Goal: Task Accomplishment & Management: Manage account settings

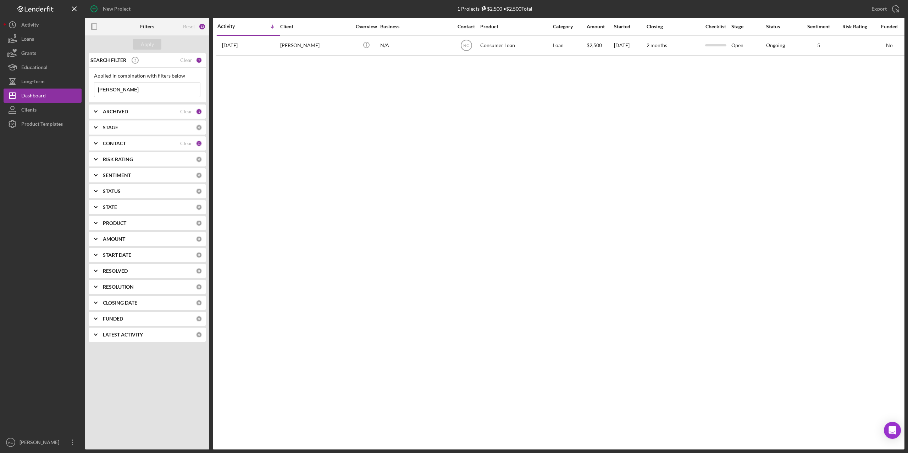
click at [135, 87] on input "[PERSON_NAME]" at bounding box center [147, 90] width 106 height 14
type input "c"
type input "[PERSON_NAME]"
click at [150, 42] on div "Apply" at bounding box center [147, 44] width 13 height 11
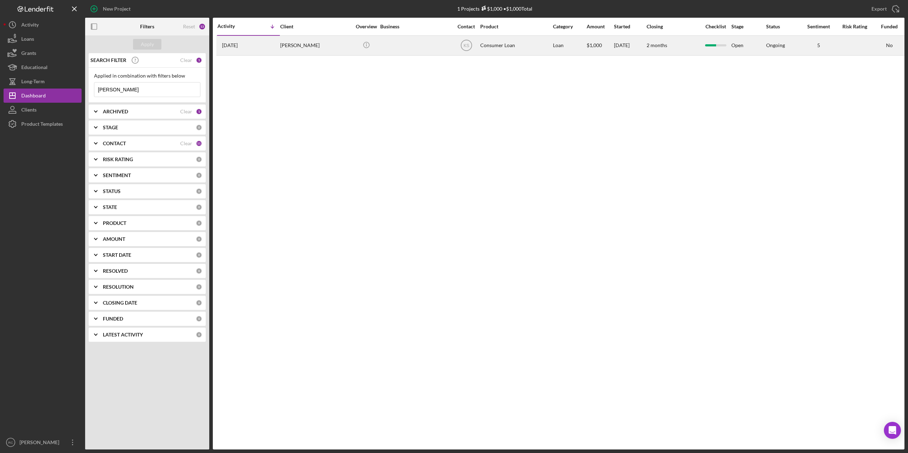
click at [305, 45] on div "[PERSON_NAME]" at bounding box center [315, 45] width 71 height 19
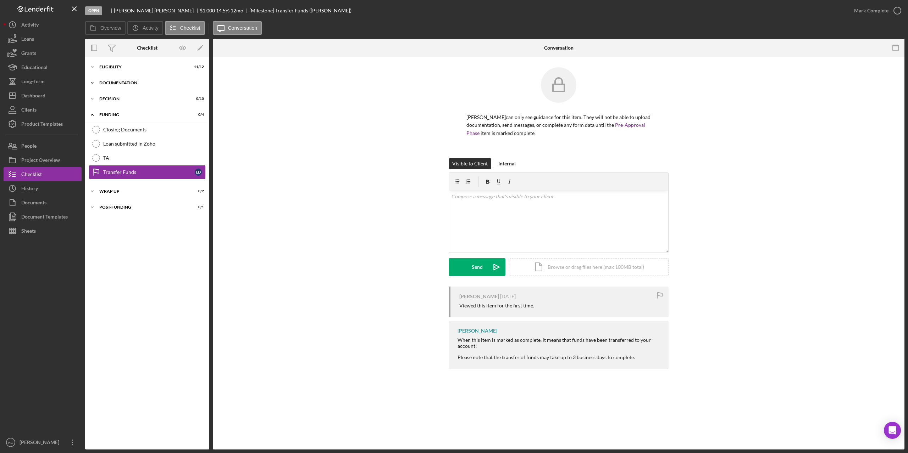
click at [123, 82] on div "Documentation" at bounding box center [149, 83] width 101 height 4
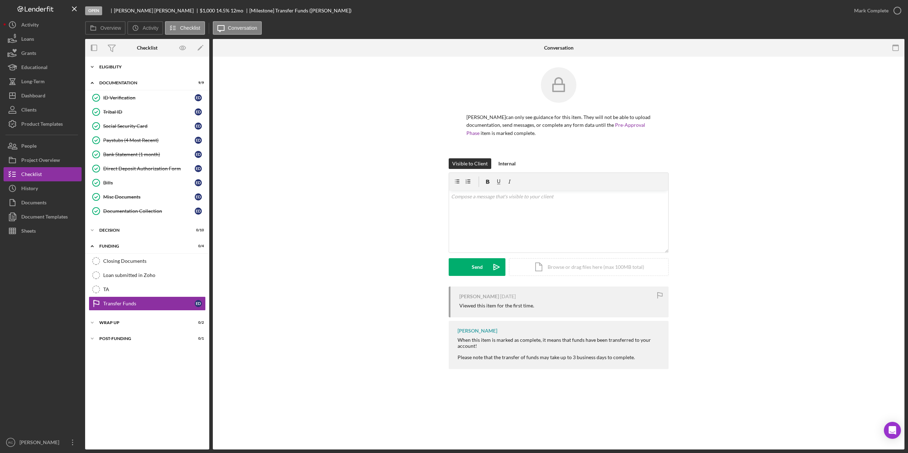
click at [116, 67] on div "Eligiblity" at bounding box center [149, 67] width 101 height 4
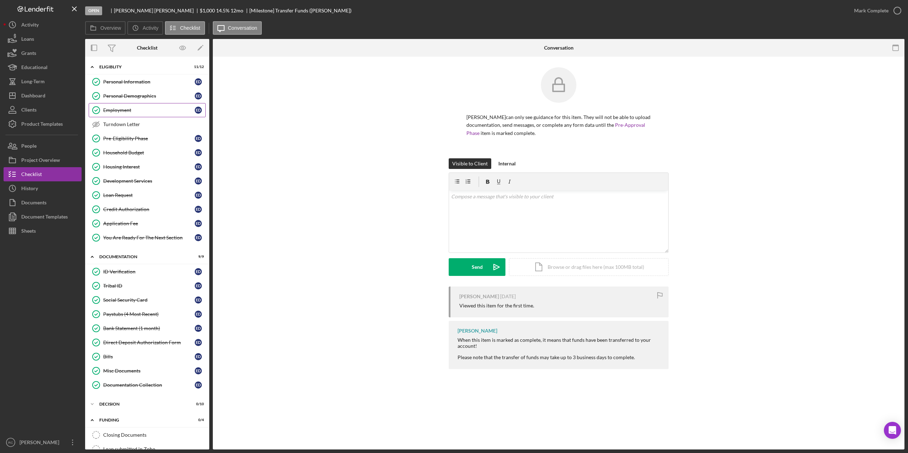
click at [128, 108] on div "Employment" at bounding box center [148, 110] width 91 height 6
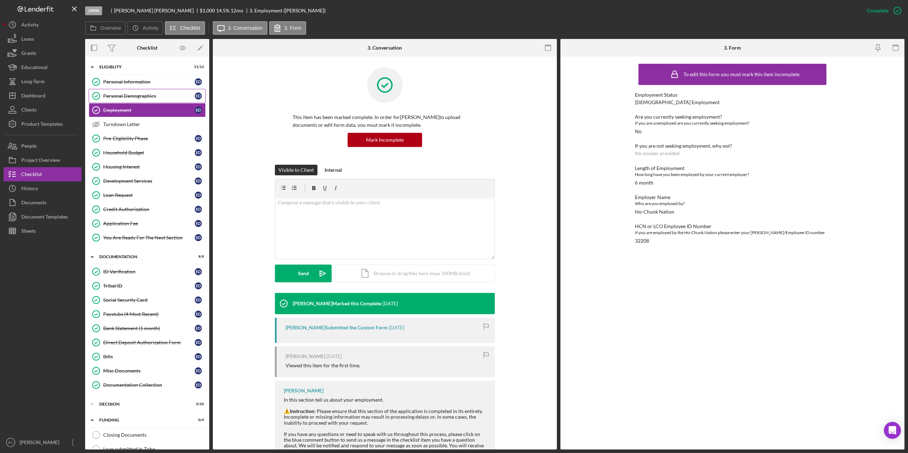
click at [127, 98] on div "Personal Demographics" at bounding box center [148, 96] width 91 height 6
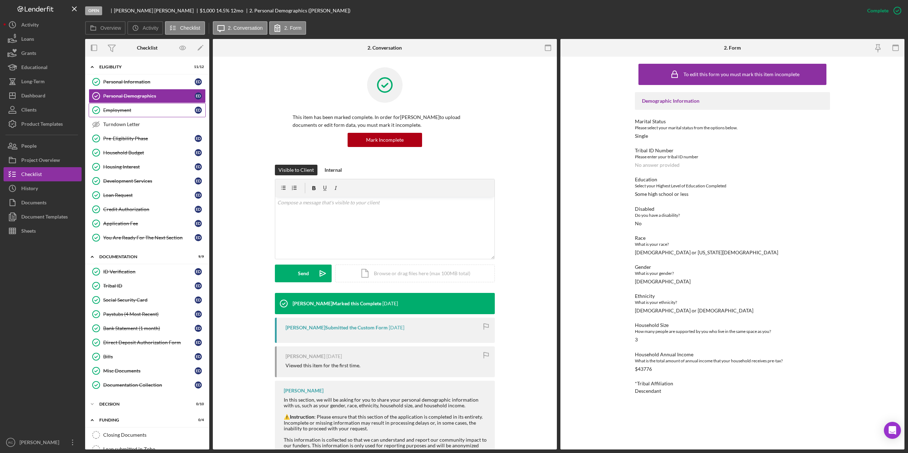
click at [123, 109] on div "Employment" at bounding box center [148, 110] width 91 height 6
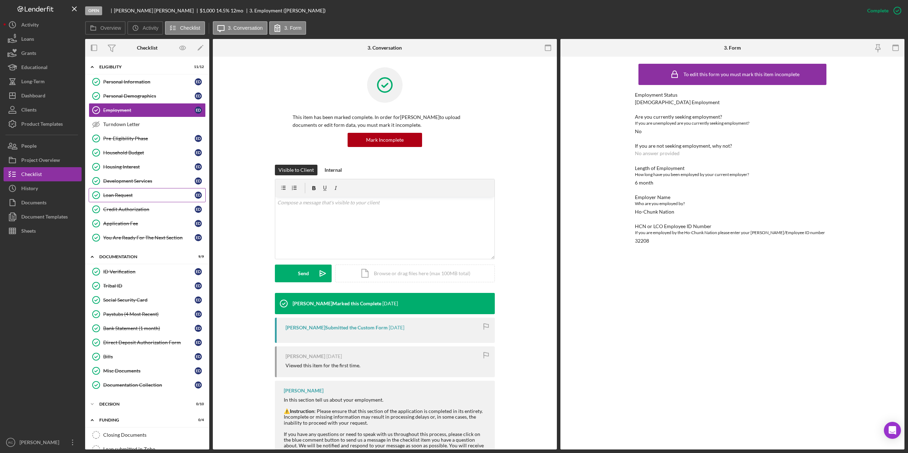
click at [127, 194] on div "Loan Request" at bounding box center [148, 196] width 91 height 6
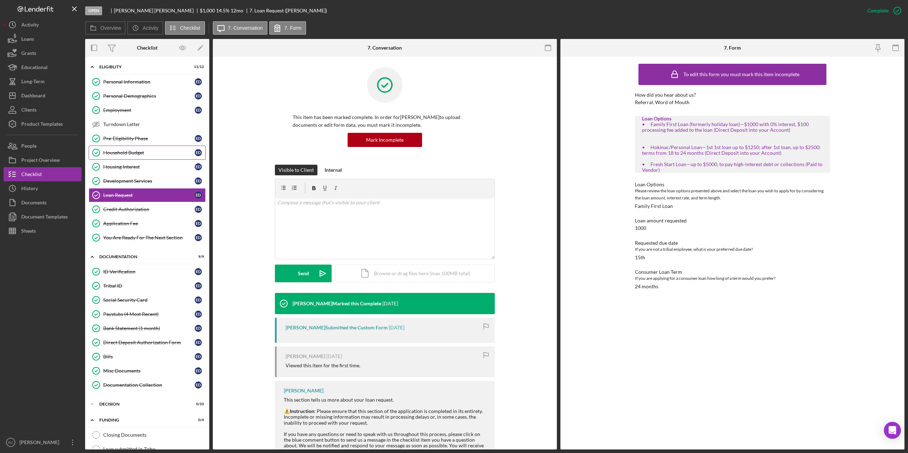
click at [127, 154] on div "Household Budget" at bounding box center [148, 153] width 91 height 6
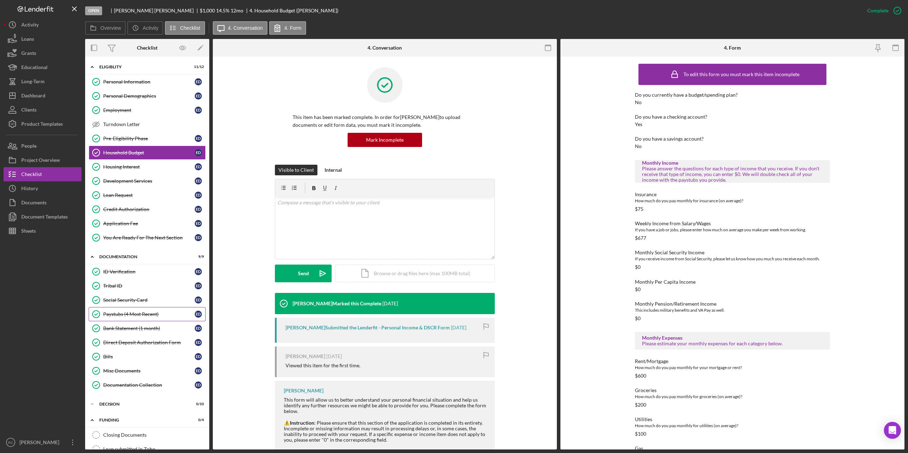
click at [135, 229] on div "Paystubs (4 Most Recent)" at bounding box center [148, 315] width 91 height 6
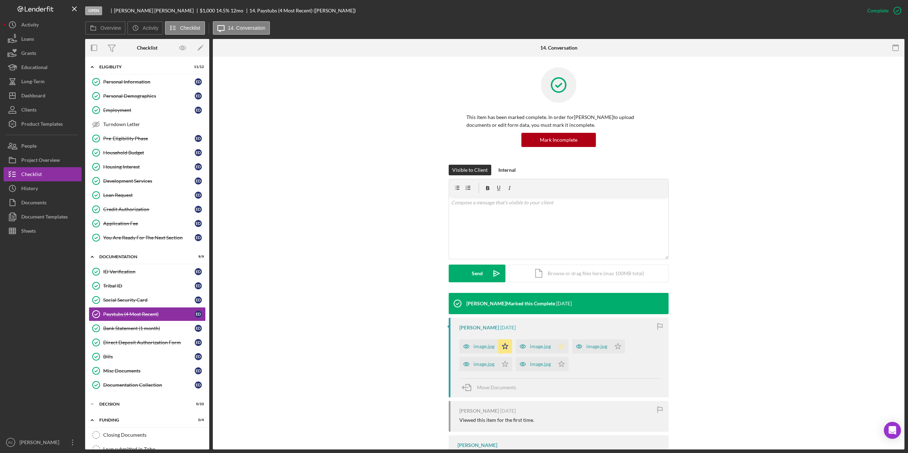
click at [453, 229] on polygon "button" at bounding box center [561, 347] width 6 height 6
click at [453, 229] on polygon "button" at bounding box center [618, 347] width 6 height 6
click at [453, 229] on icon "Icon/Star" at bounding box center [505, 364] width 14 height 14
click at [453, 229] on polygon "button" at bounding box center [561, 364] width 6 height 6
click at [453, 229] on div "image.jpg" at bounding box center [540, 347] width 21 height 6
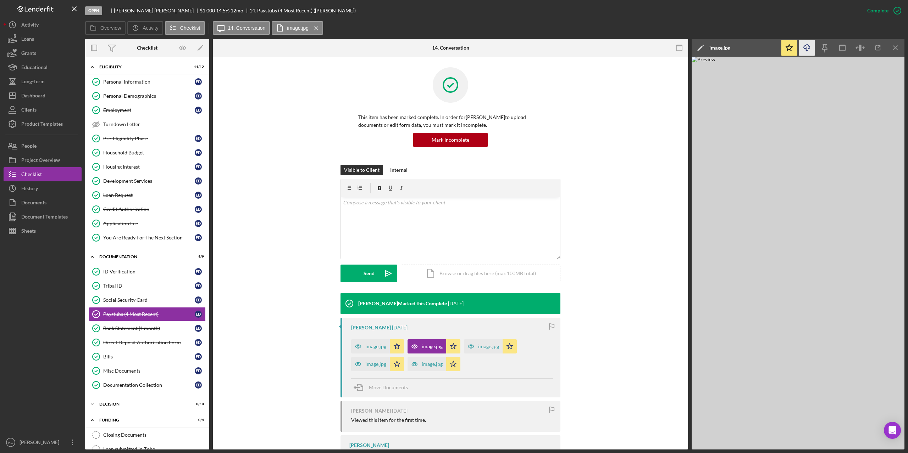
click at [453, 45] on icon "Icon/Download" at bounding box center [807, 48] width 16 height 16
click at [375, 229] on div "image.jpg" at bounding box center [375, 347] width 21 height 6
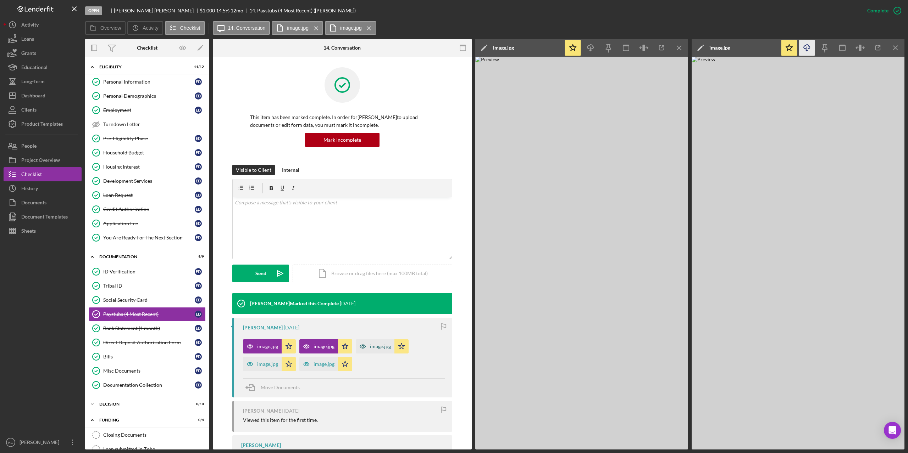
click at [373, 229] on div "image.jpg" at bounding box center [380, 347] width 21 height 6
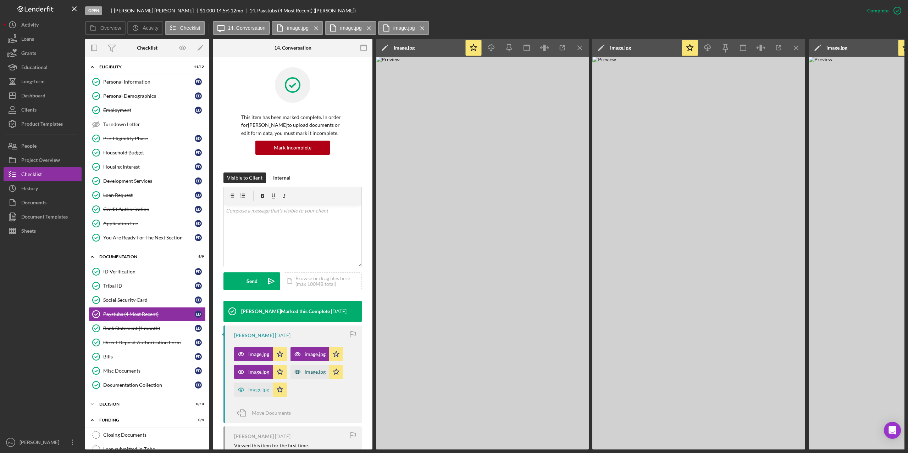
click at [306, 229] on div "image.jpg" at bounding box center [315, 372] width 21 height 6
click at [255, 229] on div "image.jpg" at bounding box center [258, 390] width 21 height 6
click at [453, 46] on icon "Icon/Download" at bounding box center [491, 48] width 16 height 16
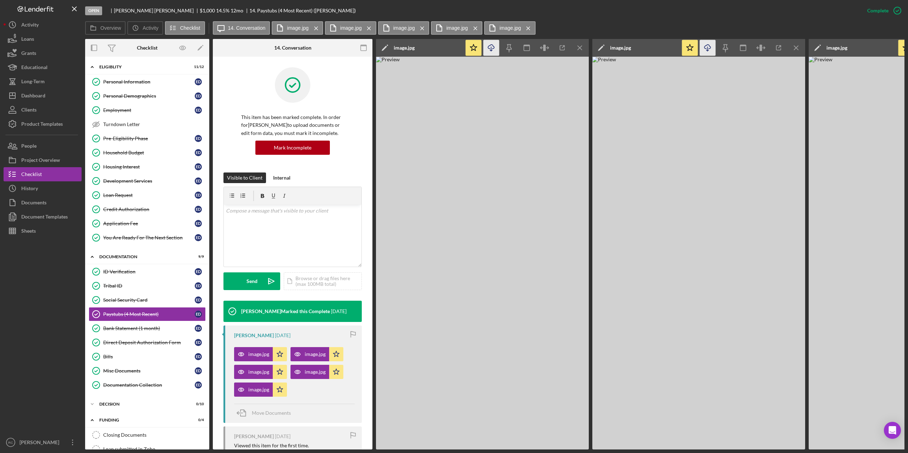
click at [453, 49] on icon "button" at bounding box center [707, 47] width 6 height 4
drag, startPoint x: 869, startPoint y: 50, endPoint x: 821, endPoint y: 49, distance: 47.9
click at [453, 49] on div "Icon/Edit image.jpg" at bounding box center [852, 48] width 89 height 18
click at [453, 48] on icon "Icon/Menu Close" at bounding box center [796, 48] width 16 height 16
click at [453, 49] on icon "Icon/Menu Close" at bounding box center [580, 48] width 16 height 16
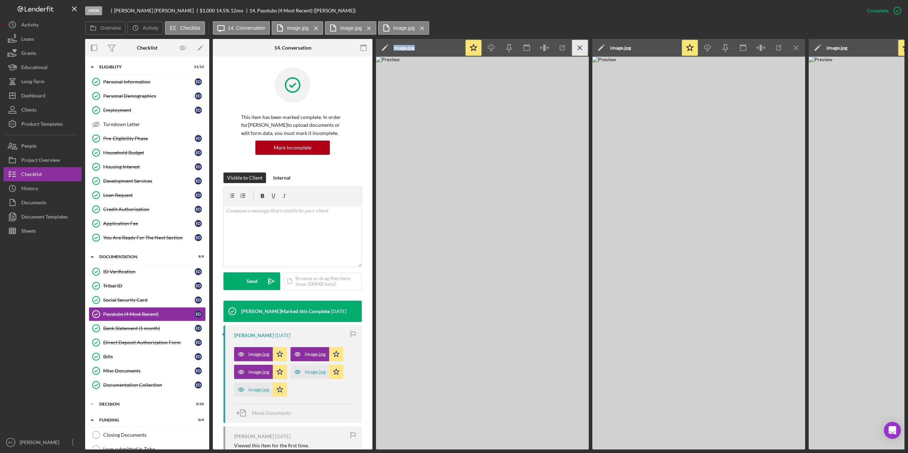
click at [453, 45] on icon "Icon/Menu Close" at bounding box center [580, 48] width 16 height 16
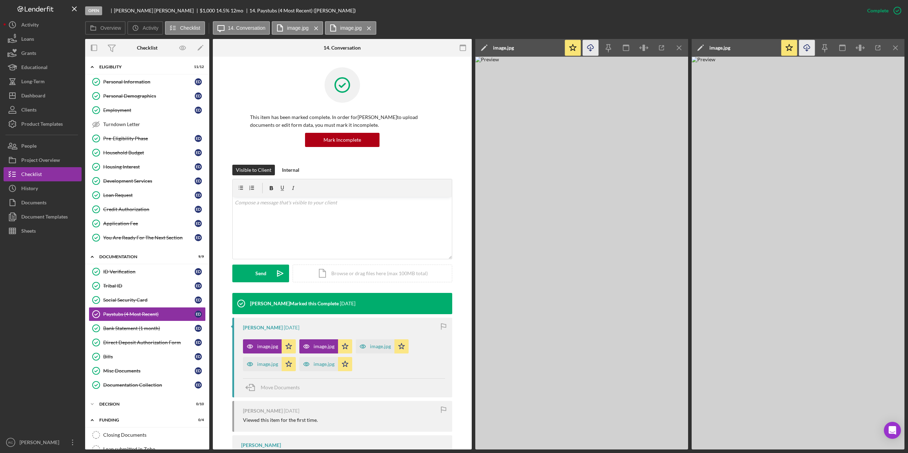
click at [453, 46] on icon "Icon/Download" at bounding box center [590, 48] width 16 height 16
click at [453, 47] on icon "Icon/Download" at bounding box center [807, 48] width 16 height 16
click at [140, 229] on div "Documentation Collection" at bounding box center [148, 386] width 91 height 6
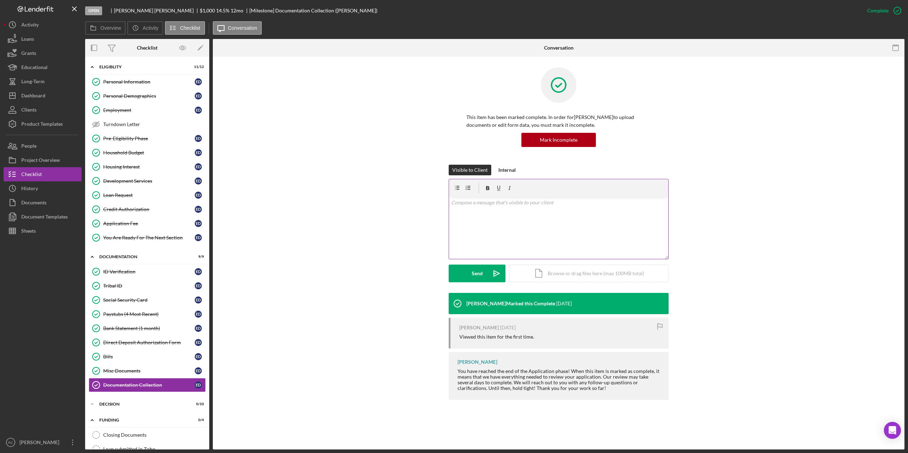
click at [453, 207] on p at bounding box center [558, 203] width 215 height 8
click at [33, 24] on div "Activity" at bounding box center [29, 26] width 17 height 16
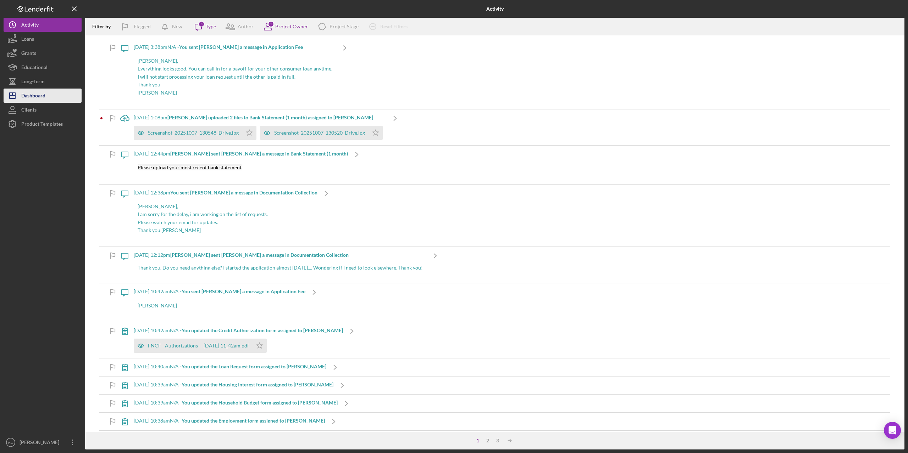
click at [37, 96] on div "Dashboard" at bounding box center [33, 97] width 24 height 16
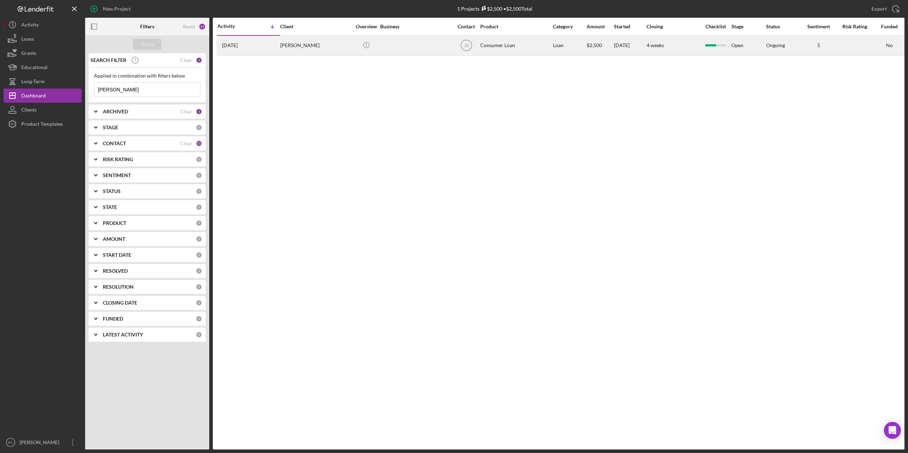
click at [305, 43] on div "Ethan Harlan" at bounding box center [315, 45] width 71 height 19
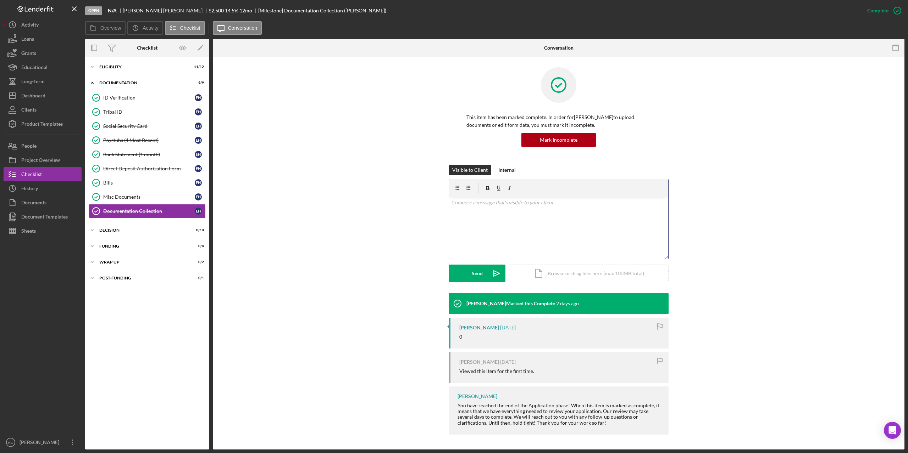
click at [453, 209] on div "v Color teal Color pink Remove color Add row above Add row below Add column bef…" at bounding box center [558, 228] width 219 height 62
click at [453, 229] on div "Send" at bounding box center [477, 274] width 11 height 18
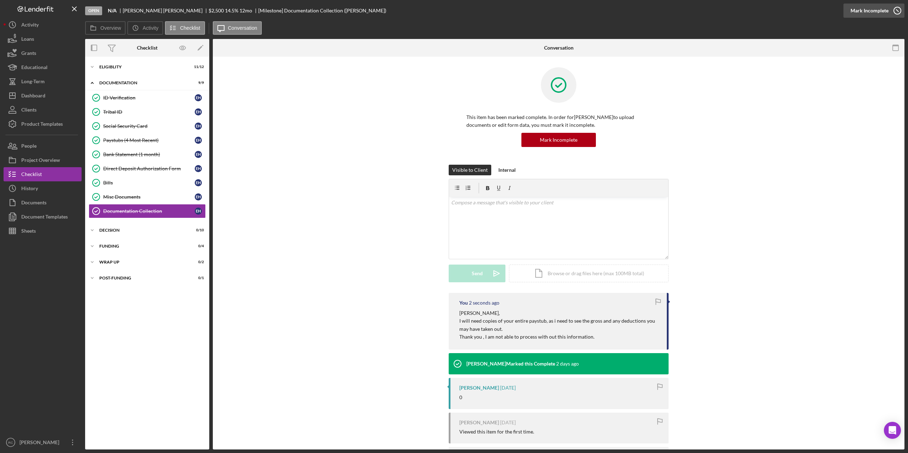
click at [453, 9] on icon "button" at bounding box center [897, 11] width 18 height 18
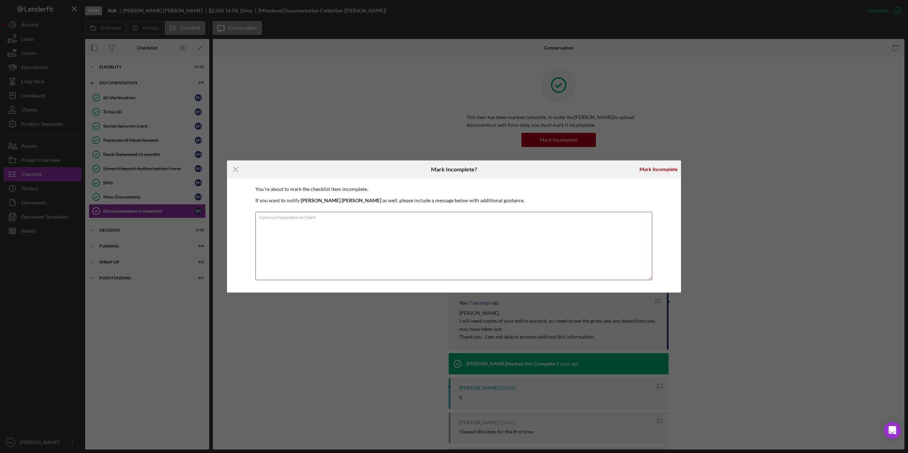
drag, startPoint x: 416, startPoint y: 244, endPoint x: 340, endPoint y: 217, distance: 80.6
click at [340, 213] on label "Optional Explanation to Client" at bounding box center [455, 216] width 393 height 8
click at [340, 213] on textarea "Optional Explanation to Client" at bounding box center [453, 246] width 397 height 68
type textarea "Email message of missing info"
click at [453, 169] on div "Mark Incomplete" at bounding box center [658, 169] width 38 height 14
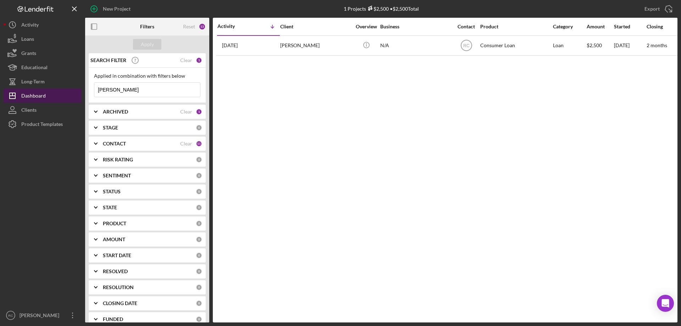
drag, startPoint x: 128, startPoint y: 89, endPoint x: 77, endPoint y: 89, distance: 50.3
click at [76, 89] on div "New Project 1 Projects $2,500 • $2,500 Total [PERSON_NAME] Export Icon/Export F…" at bounding box center [341, 161] width 674 height 322
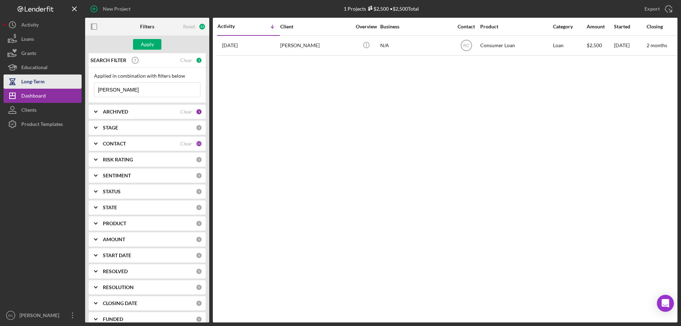
type input "[PERSON_NAME]"
click at [147, 44] on div "Apply" at bounding box center [147, 44] width 13 height 11
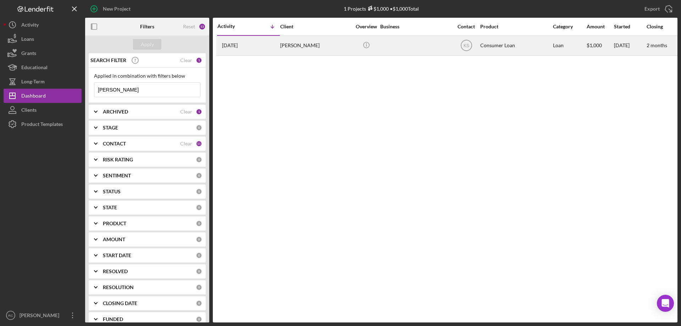
click at [290, 44] on div "[PERSON_NAME]" at bounding box center [315, 45] width 71 height 19
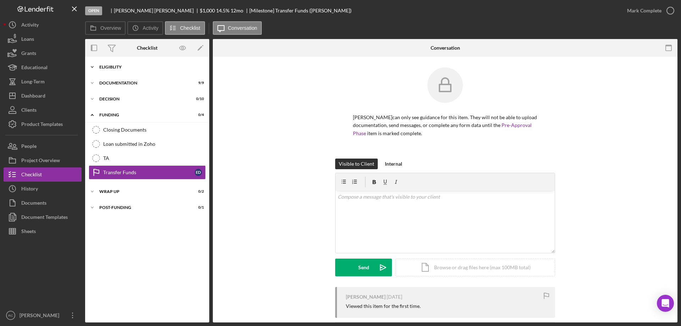
click at [122, 67] on div "Eligiblity" at bounding box center [149, 67] width 101 height 4
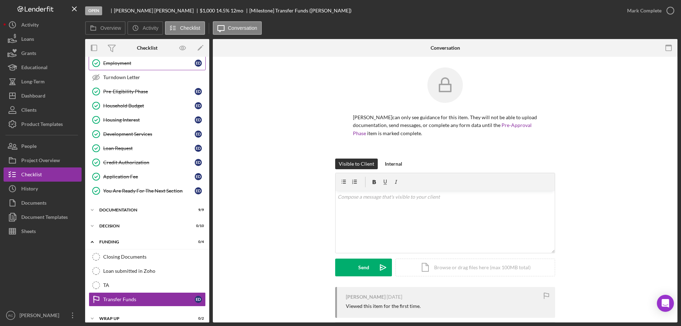
scroll to position [70, 0]
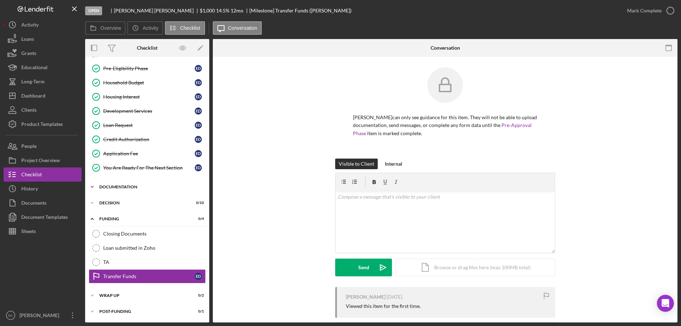
click at [136, 184] on div "Icon/Expander Documentation 9 / 9" at bounding box center [147, 187] width 124 height 14
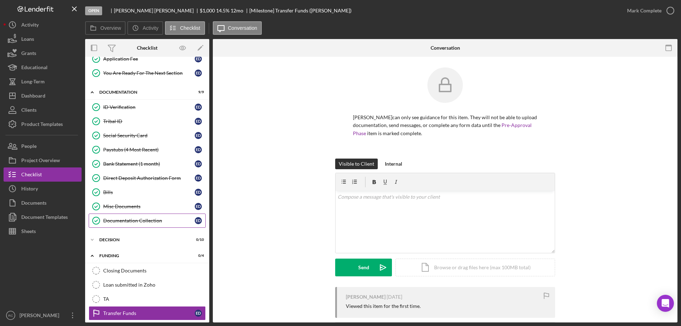
scroll to position [202, 0]
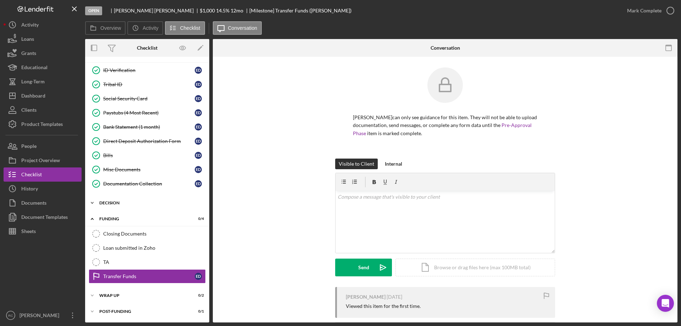
click at [113, 203] on div "Decision" at bounding box center [149, 203] width 101 height 4
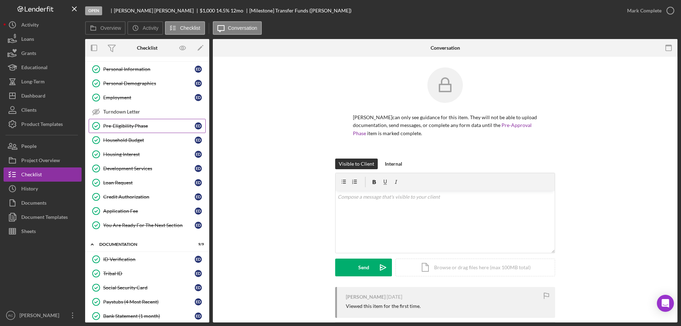
scroll to position [0, 0]
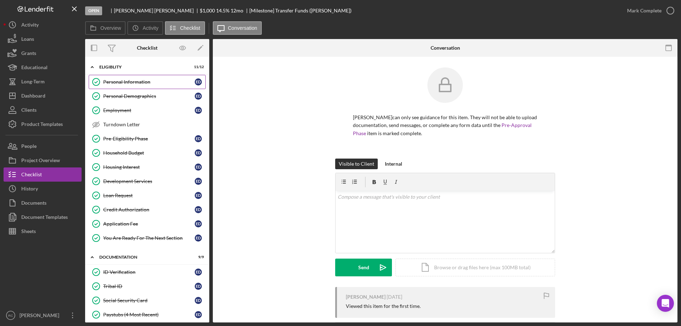
click at [133, 82] on div "Personal Information" at bounding box center [148, 82] width 91 height 6
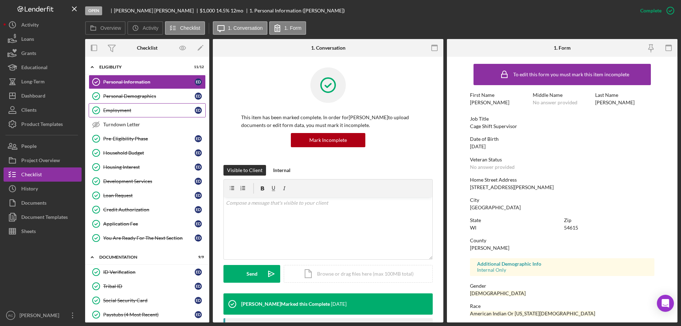
click at [125, 109] on div "Employment" at bounding box center [148, 110] width 91 height 6
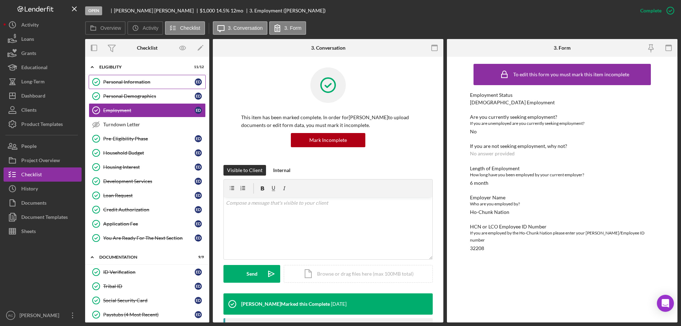
click at [123, 79] on div "Personal Information" at bounding box center [148, 82] width 91 height 6
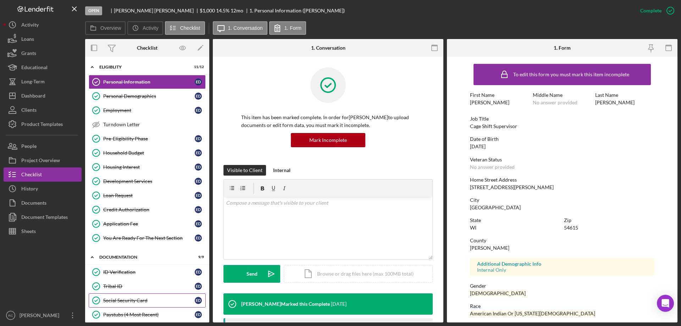
click at [143, 300] on div "Social Security Card" at bounding box center [148, 300] width 91 height 6
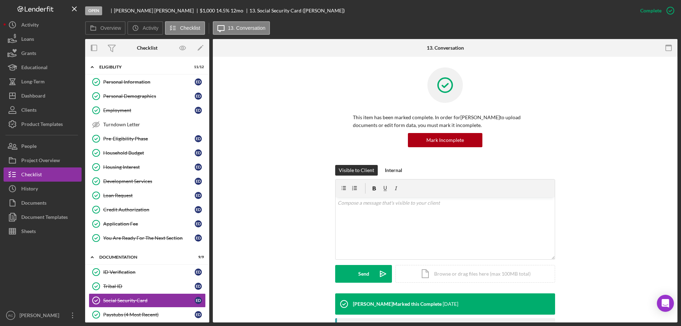
scroll to position [146, 0]
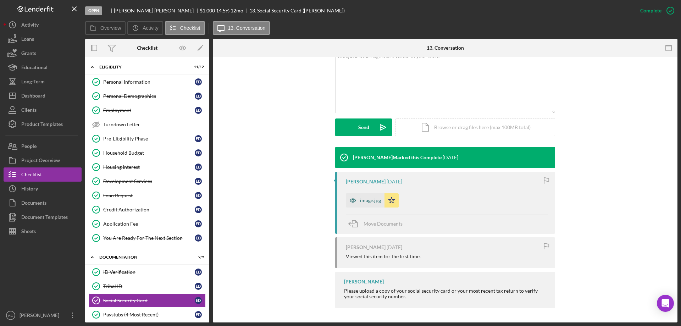
click at [366, 202] on div "image.jpg" at bounding box center [370, 200] width 21 height 6
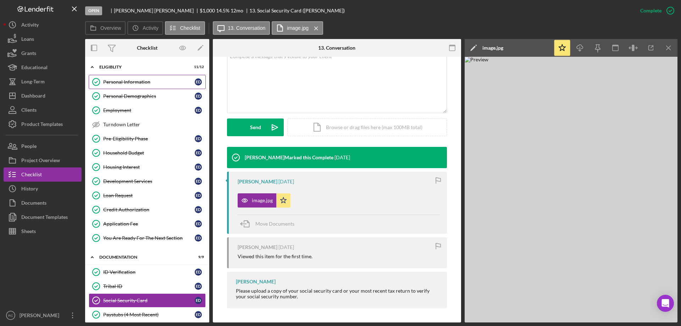
click at [133, 80] on div "Personal Information" at bounding box center [148, 82] width 91 height 6
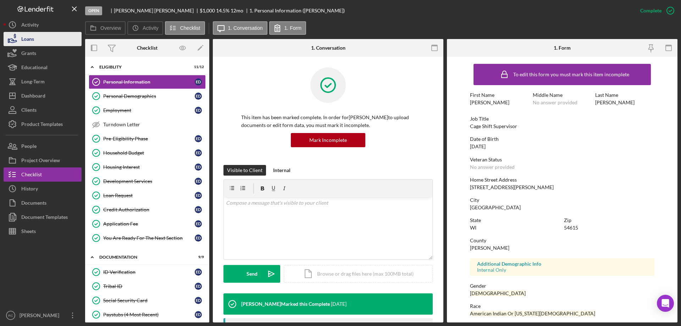
drag, startPoint x: 24, startPoint y: 22, endPoint x: 46, endPoint y: 32, distance: 24.6
click at [24, 22] on div "Activity" at bounding box center [29, 26] width 17 height 16
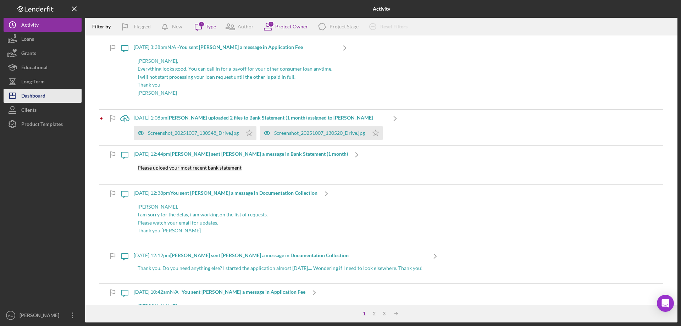
click at [39, 92] on div "Dashboard" at bounding box center [33, 97] width 24 height 16
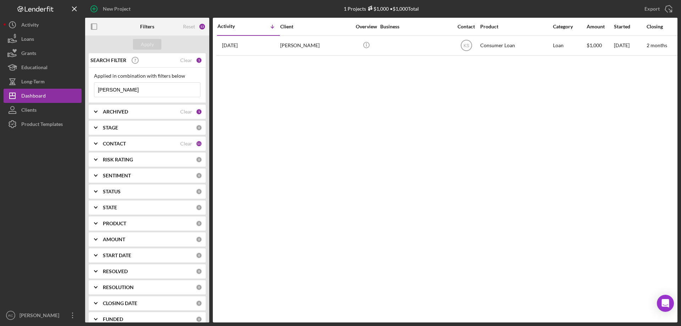
click at [128, 90] on input "[PERSON_NAME]" at bounding box center [147, 90] width 106 height 14
type input "e"
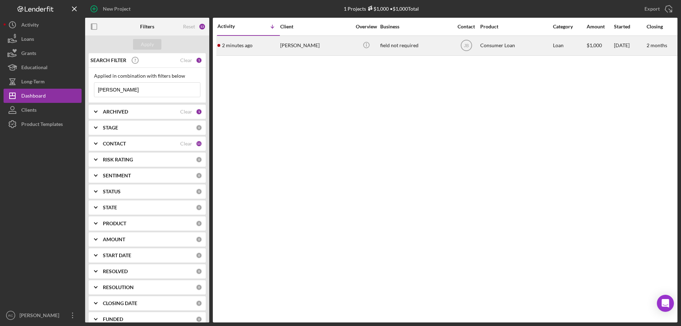
type input "[PERSON_NAME]"
click at [300, 43] on div "[PERSON_NAME]" at bounding box center [315, 45] width 71 height 19
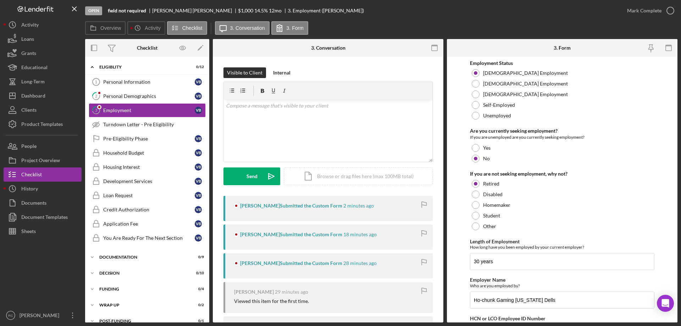
scroll to position [50, 0]
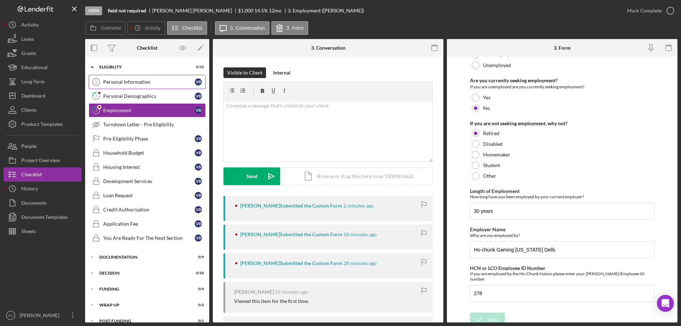
click at [130, 78] on link "Personal Information 1 Personal Information V B" at bounding box center [147, 82] width 117 height 14
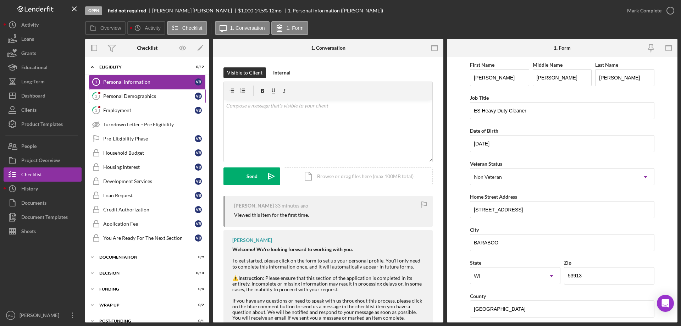
click at [128, 96] on div "Personal Demographics" at bounding box center [148, 96] width 91 height 6
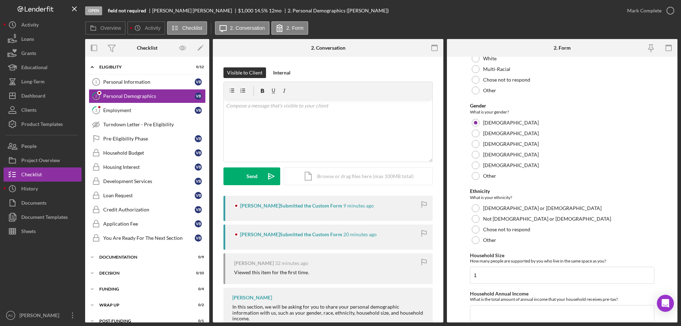
scroll to position [389, 0]
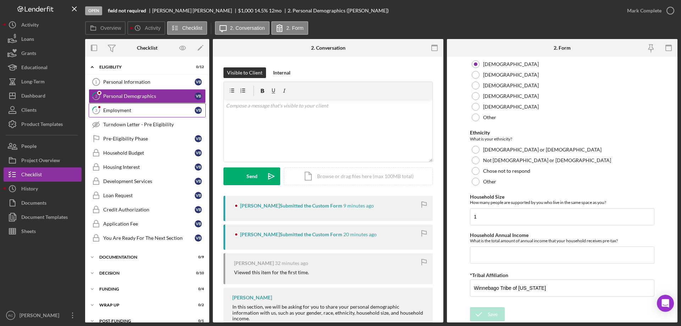
click at [111, 110] on div "Employment" at bounding box center [148, 110] width 91 height 6
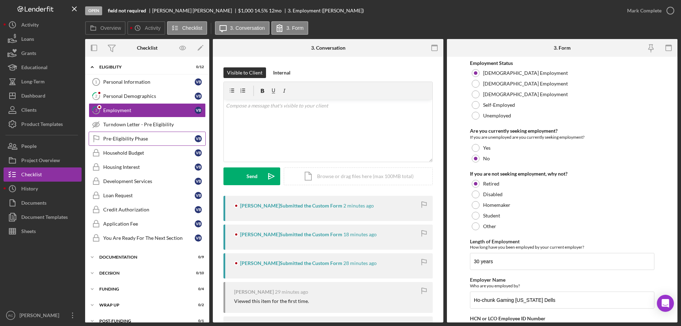
click at [120, 138] on div "Pre-Eligibility Phase" at bounding box center [148, 139] width 91 height 6
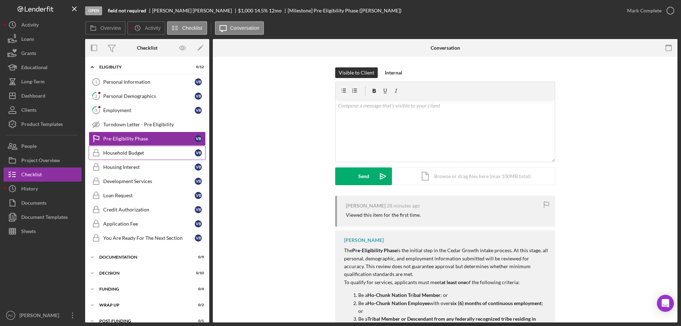
click at [135, 151] on div "Household Budget" at bounding box center [148, 153] width 91 height 6
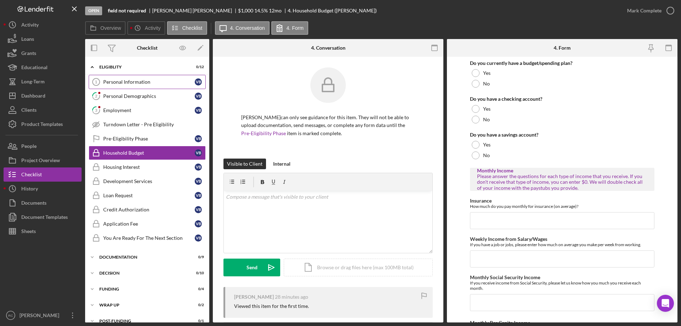
click at [144, 79] on div "Personal Information" at bounding box center [148, 82] width 91 height 6
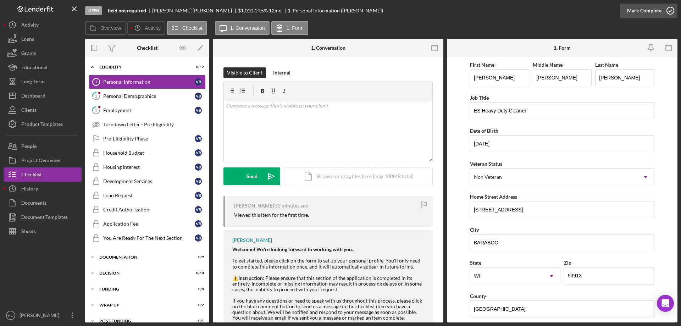
click at [666, 14] on icon "button" at bounding box center [670, 11] width 18 height 18
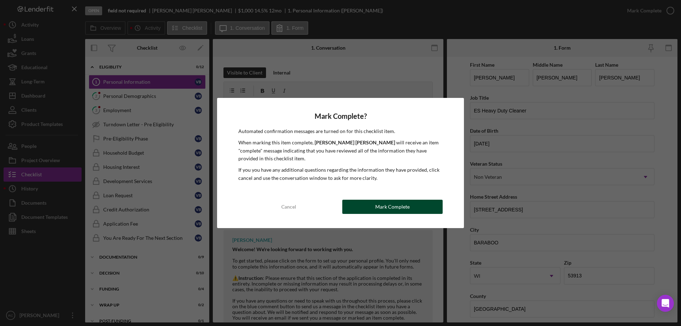
click at [422, 207] on button "Mark Complete" at bounding box center [392, 207] width 100 height 14
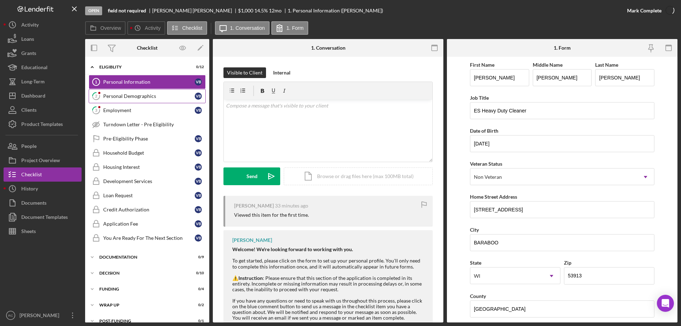
click at [144, 96] on div "Personal Demographics" at bounding box center [148, 96] width 91 height 6
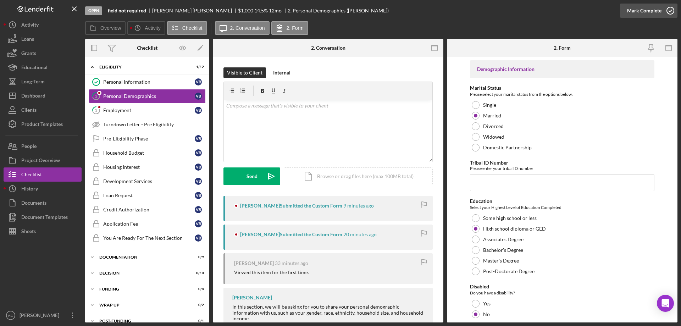
click at [670, 10] on icon "button" at bounding box center [670, 11] width 18 height 18
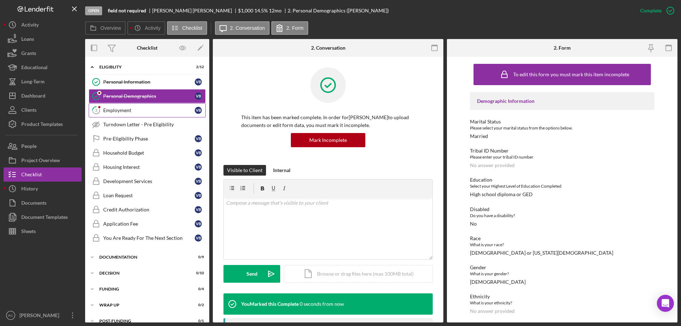
click at [119, 108] on div "Employment" at bounding box center [148, 110] width 91 height 6
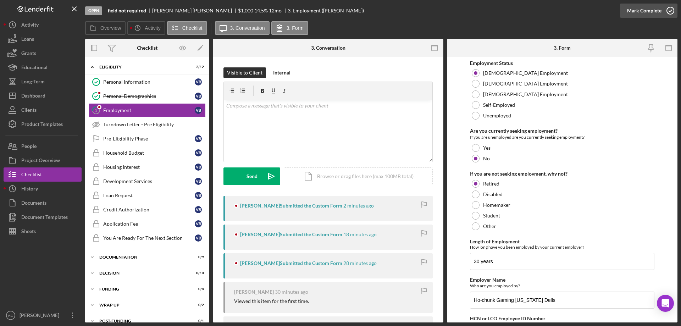
click at [673, 10] on icon "button" at bounding box center [670, 11] width 18 height 18
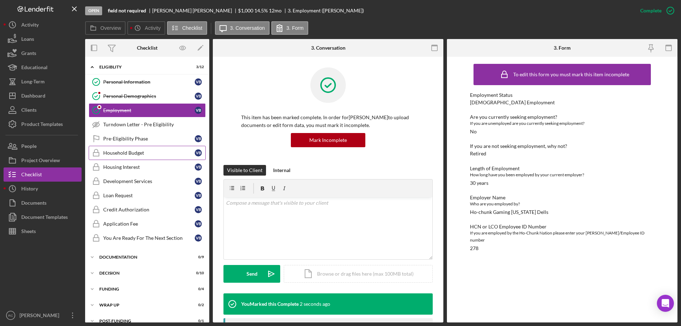
click at [132, 149] on link "Household Budget Household Budget V B" at bounding box center [147, 153] width 117 height 14
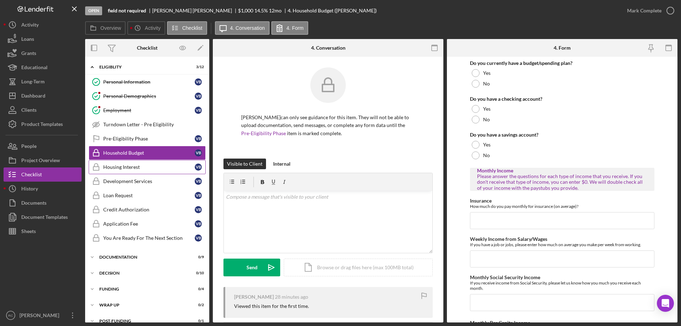
click at [129, 170] on div "Housing Interest" at bounding box center [148, 167] width 91 height 6
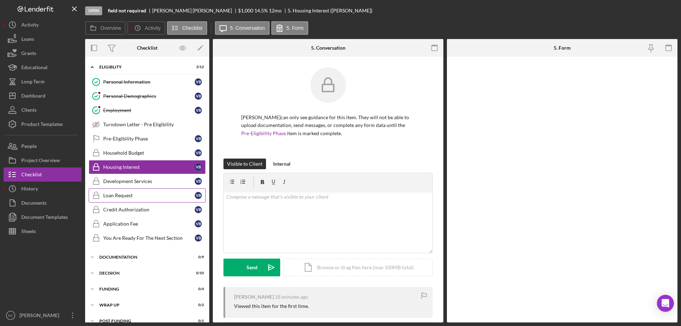
click at [120, 199] on link "Loan Request Loan Request V B" at bounding box center [147, 195] width 117 height 14
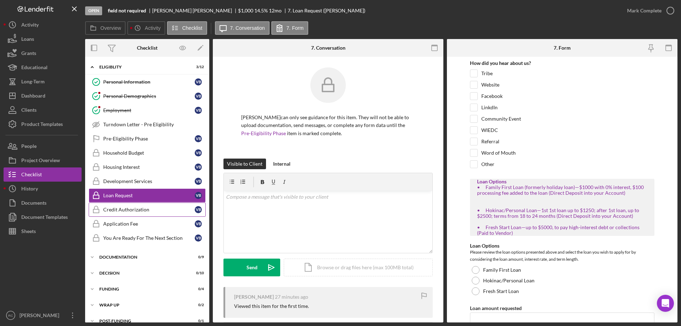
click at [134, 209] on div "Credit Authorization" at bounding box center [148, 210] width 91 height 6
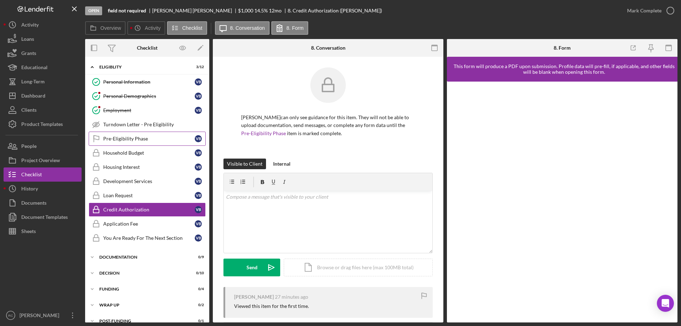
click at [133, 141] on div "Pre-Eligibility Phase" at bounding box center [148, 139] width 91 height 6
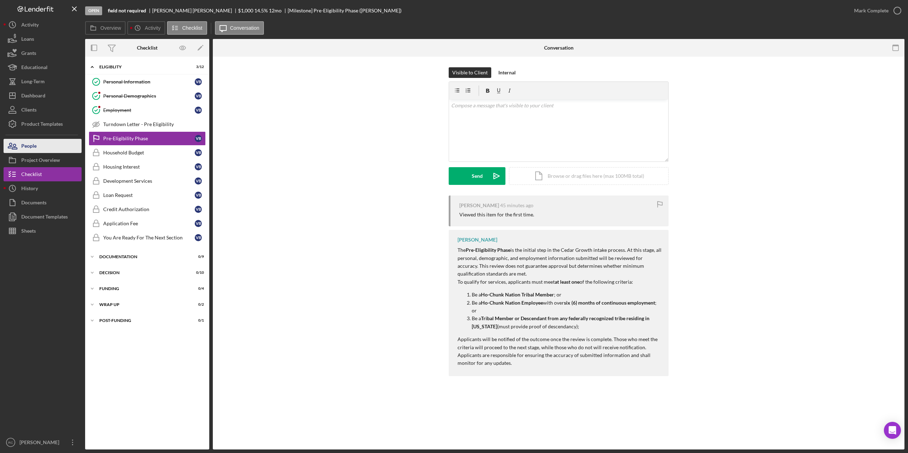
drag, startPoint x: 45, startPoint y: 160, endPoint x: 62, endPoint y: 150, distance: 20.4
click at [45, 160] on div "Project Overview" at bounding box center [40, 161] width 39 height 16
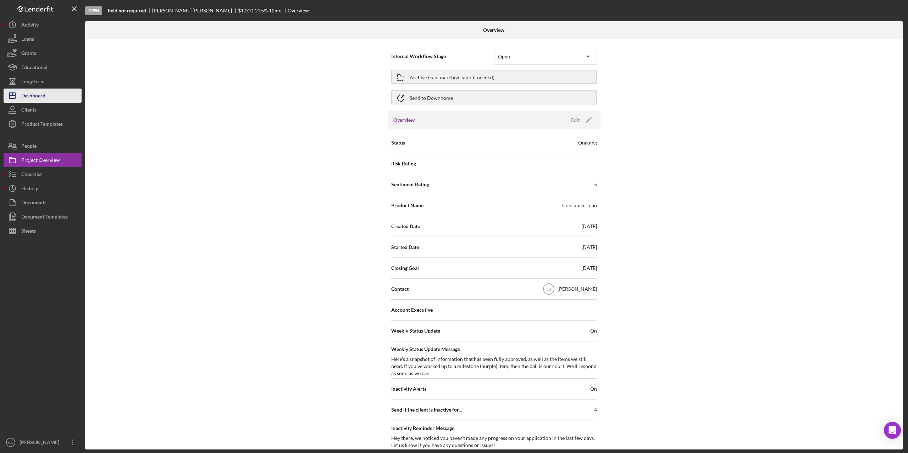
click at [48, 98] on button "Icon/Dashboard Dashboard" at bounding box center [43, 96] width 78 height 14
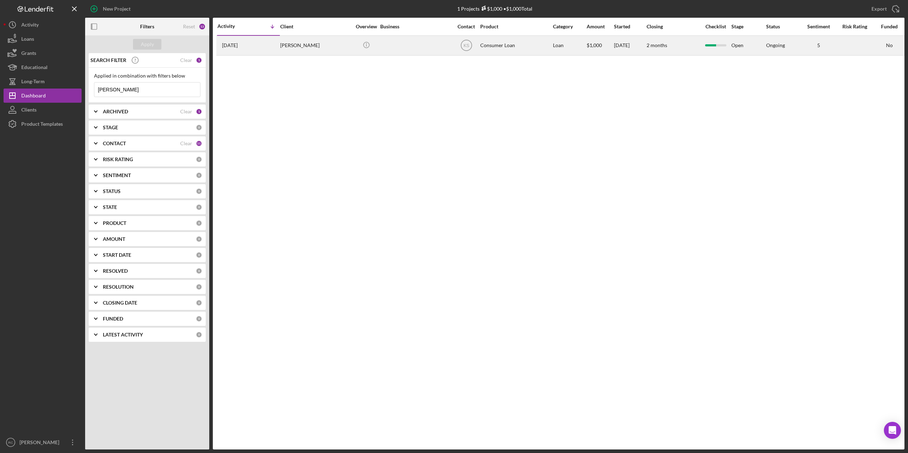
click at [312, 45] on div "[PERSON_NAME]" at bounding box center [315, 45] width 71 height 19
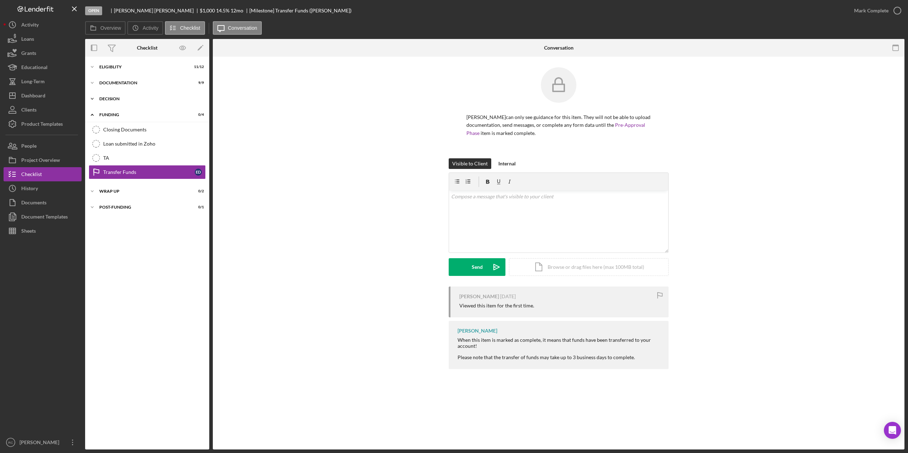
click at [108, 96] on div "Icon/Expander Decision 0 / 10" at bounding box center [147, 99] width 124 height 14
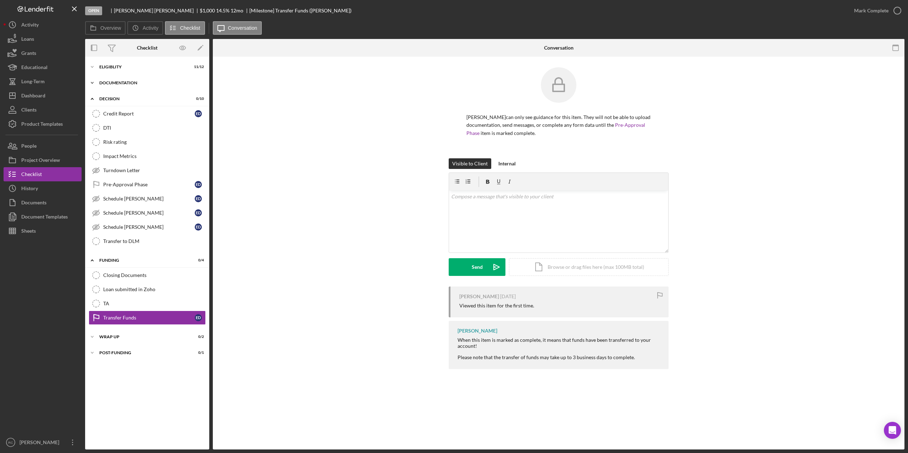
click at [121, 79] on div "Icon/Expander Documentation 9 / 9" at bounding box center [147, 83] width 124 height 14
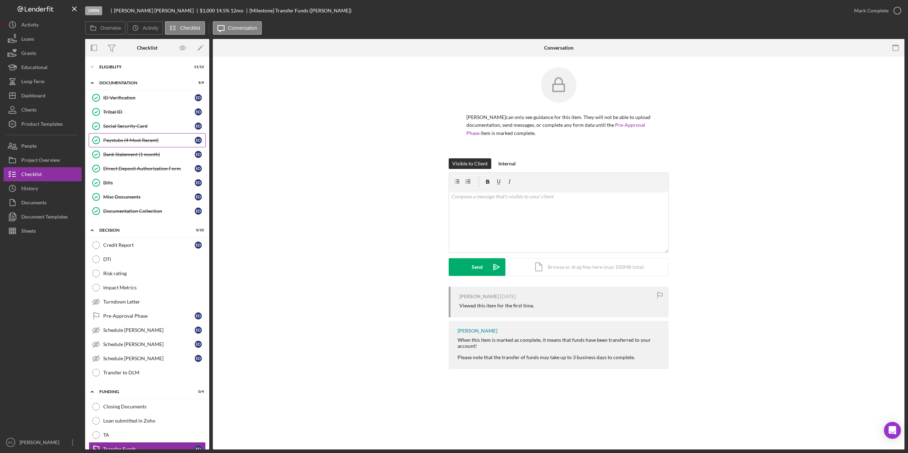
click at [135, 138] on div "Paystubs (4 Most Recent)" at bounding box center [148, 141] width 91 height 6
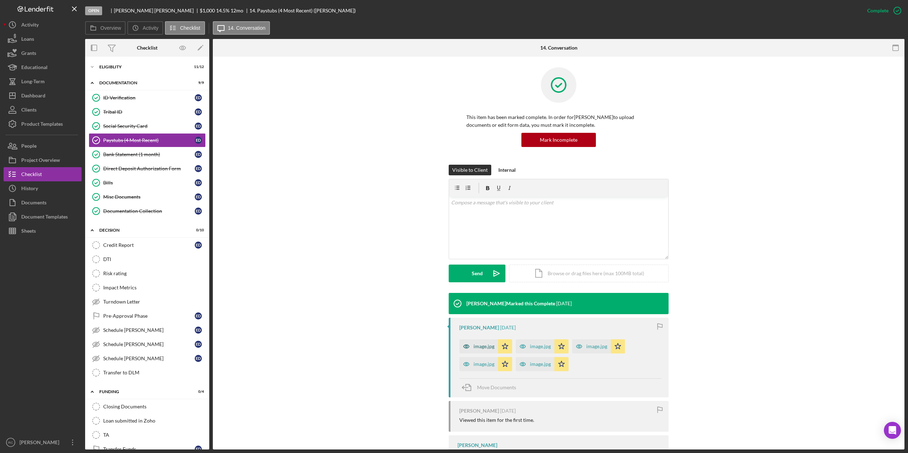
click at [490, 325] on div "image.jpg" at bounding box center [483, 347] width 21 height 6
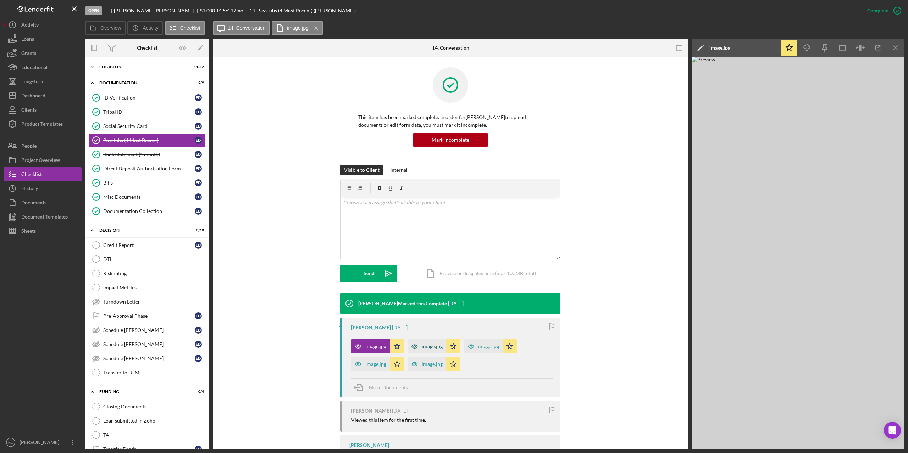
click at [429, 325] on div "image.jpg" at bounding box center [426, 347] width 39 height 14
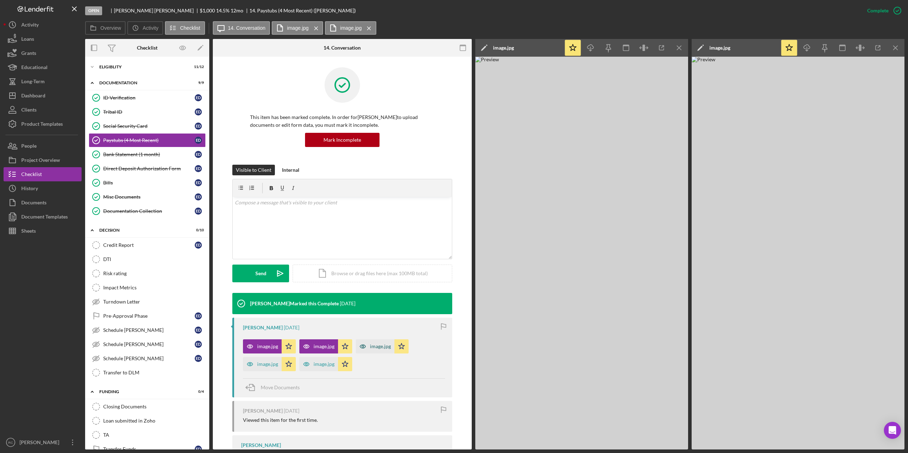
click at [375, 325] on div "image.jpg" at bounding box center [380, 347] width 21 height 6
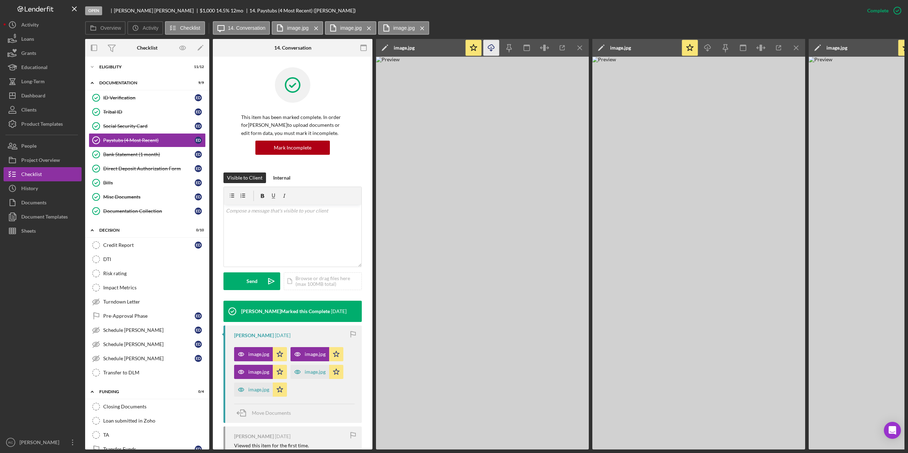
click at [490, 48] on icon "Icon/Download" at bounding box center [491, 48] width 16 height 16
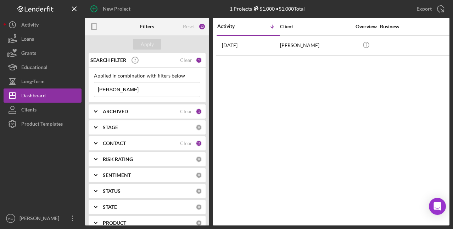
click at [135, 89] on input "[PERSON_NAME]" at bounding box center [147, 90] width 106 height 14
type input "e"
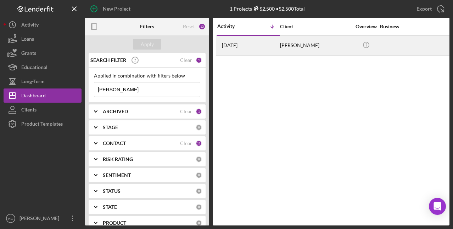
type input "ethan"
click at [301, 43] on div "Ethan Harlan" at bounding box center [315, 45] width 71 height 19
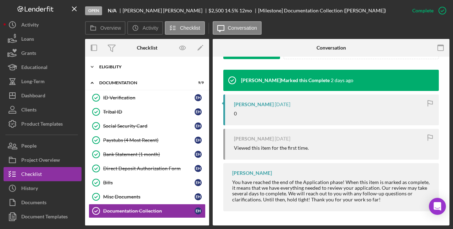
click at [116, 66] on div "Eligiblity" at bounding box center [149, 67] width 101 height 4
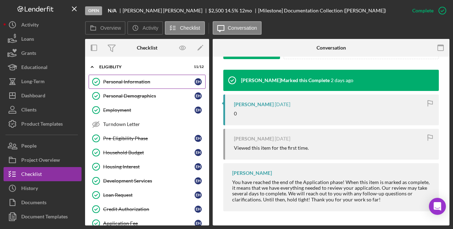
click at [131, 82] on div "Personal Information" at bounding box center [148, 82] width 91 height 6
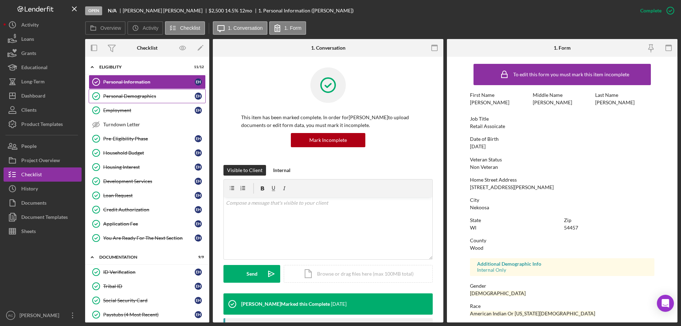
click at [147, 96] on div "Personal Demographics" at bounding box center [148, 96] width 91 height 6
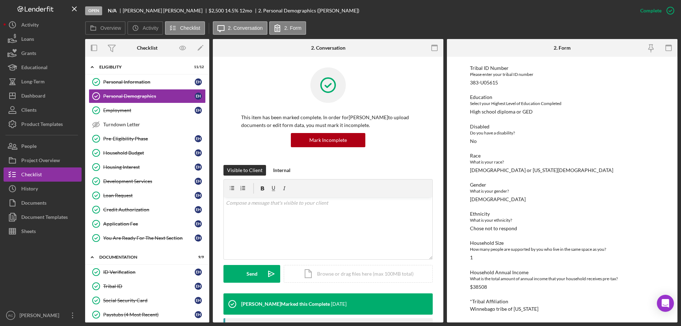
scroll to position [35, 0]
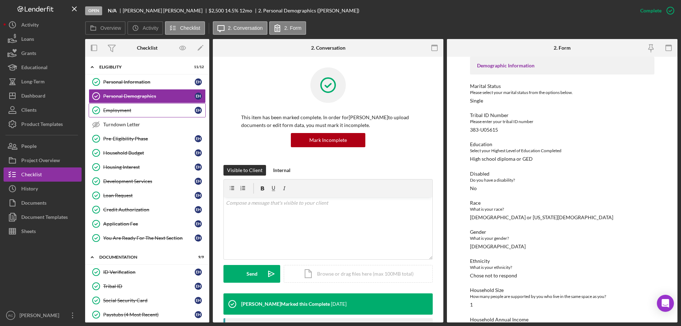
click at [127, 109] on div "Employment" at bounding box center [148, 110] width 91 height 6
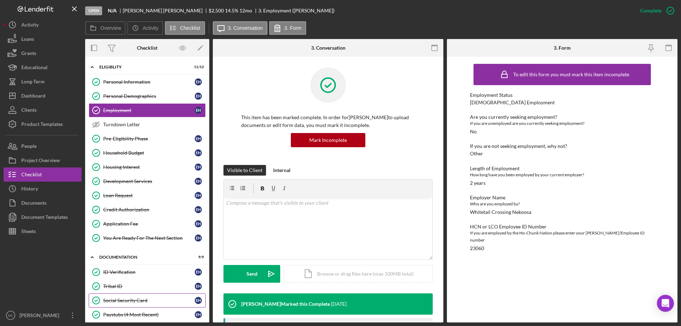
click at [141, 229] on div "Social Security Card" at bounding box center [148, 300] width 91 height 6
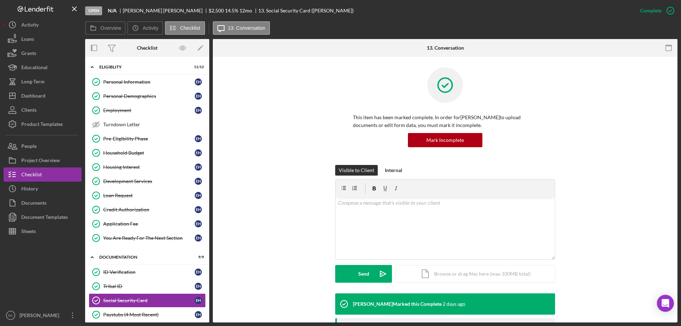
scroll to position [146, 0]
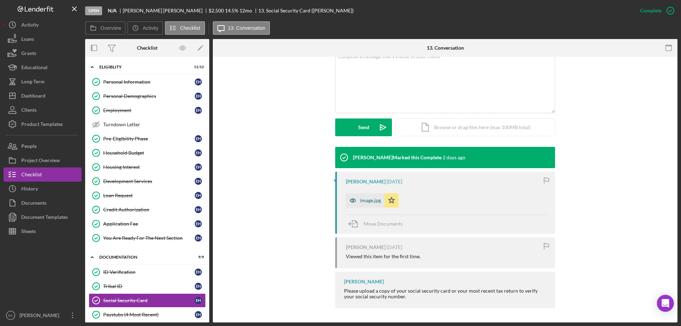
click at [376, 197] on div "image.jpg" at bounding box center [365, 200] width 39 height 14
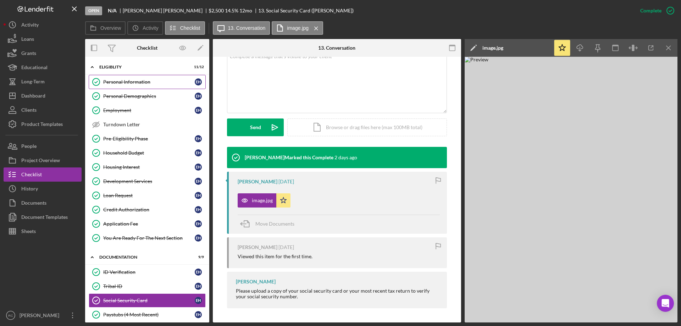
click at [132, 79] on div "Personal Information" at bounding box center [148, 82] width 91 height 6
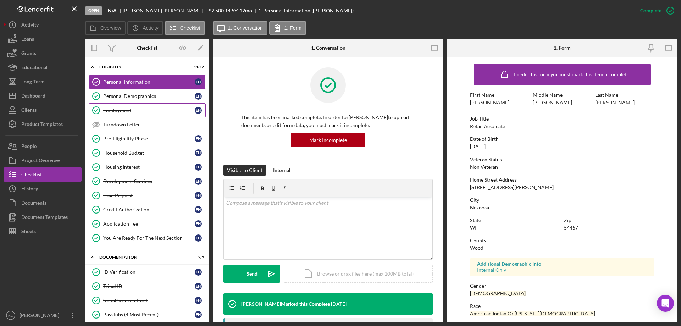
click at [126, 108] on div "Employment" at bounding box center [148, 110] width 91 height 6
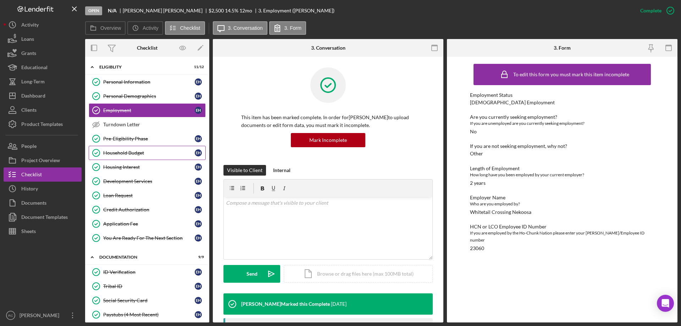
click at [128, 152] on div "Household Budget" at bounding box center [148, 153] width 91 height 6
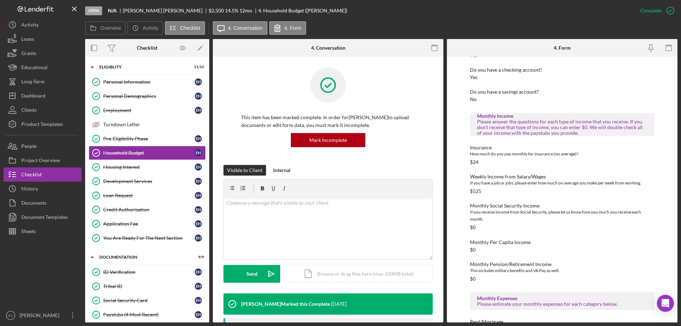
scroll to position [142, 0]
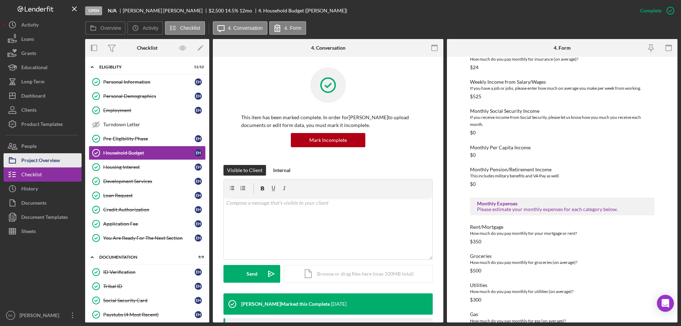
click at [37, 161] on div "Project Overview" at bounding box center [40, 161] width 39 height 16
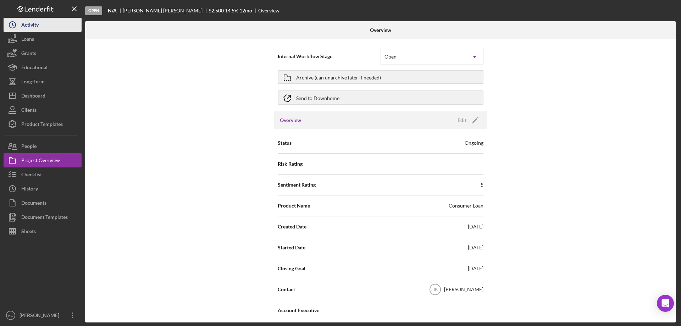
click at [45, 25] on button "Icon/History Activity" at bounding box center [43, 25] width 78 height 14
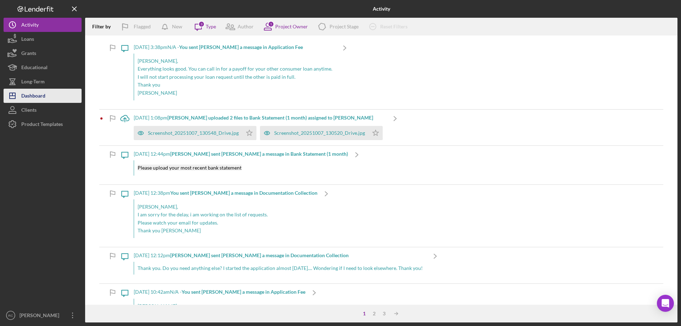
click at [28, 98] on div "Dashboard" at bounding box center [33, 97] width 24 height 16
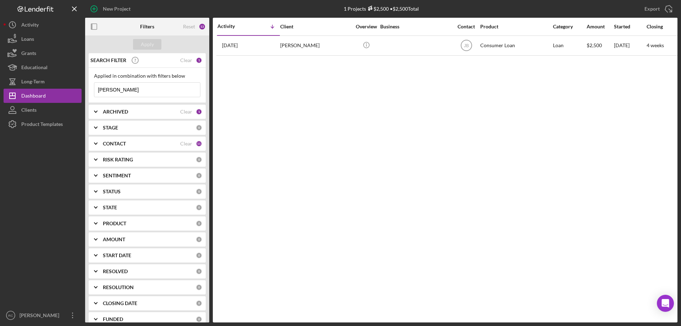
click at [119, 89] on input "ethan" at bounding box center [147, 90] width 106 height 14
type input "e"
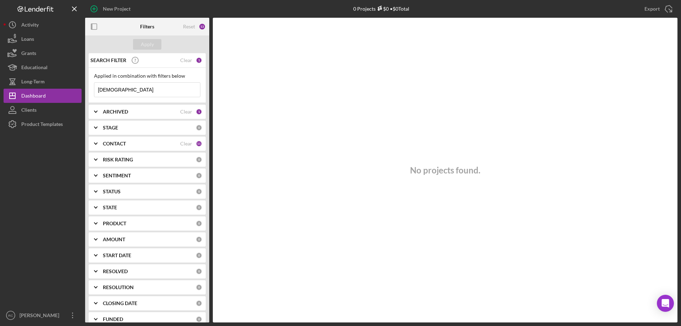
click at [125, 92] on input "kristen" at bounding box center [147, 90] width 106 height 14
type input "k"
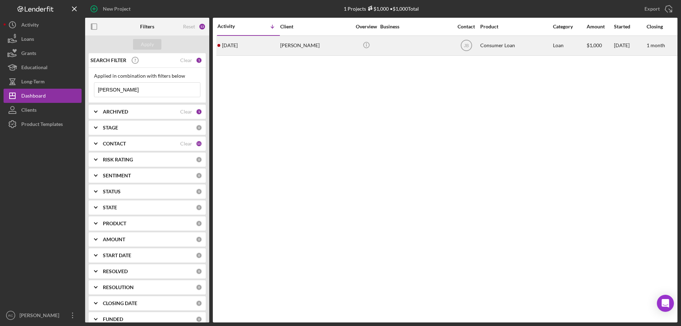
type input "mckee"
click at [294, 44] on div "Kirsten Mckee" at bounding box center [315, 45] width 71 height 19
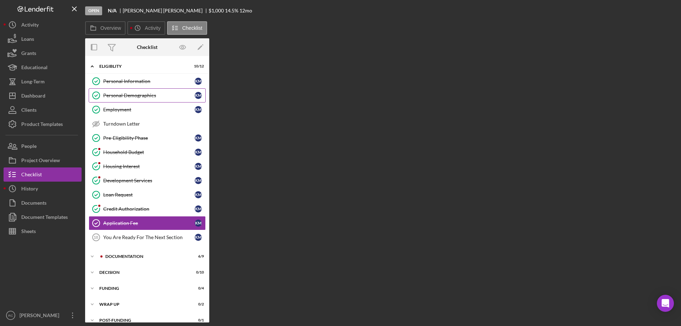
scroll to position [9, 0]
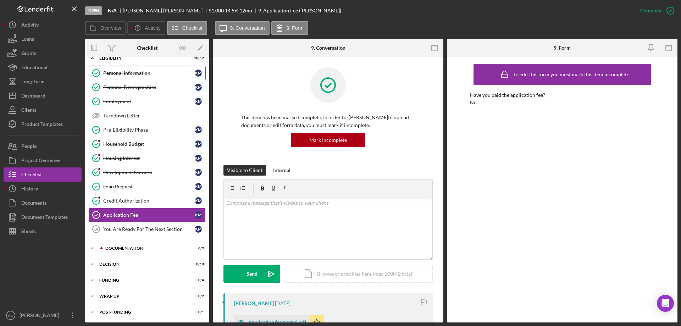
click at [124, 71] on div "Personal Information" at bounding box center [148, 73] width 91 height 6
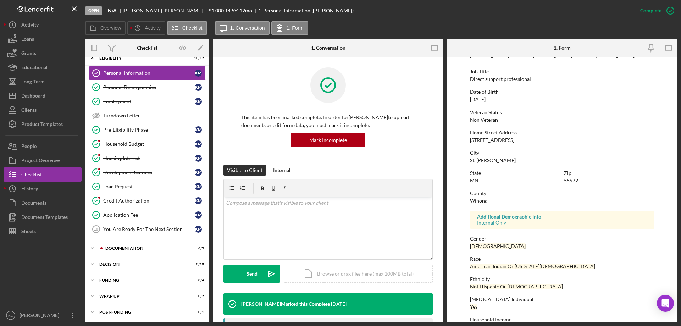
scroll to position [65, 0]
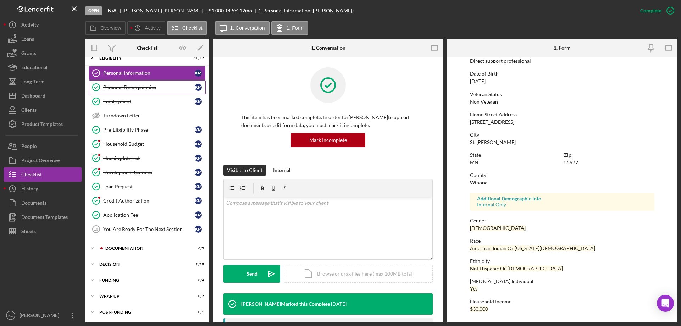
click at [126, 90] on link "Personal Demographics Personal Demographics K M" at bounding box center [147, 87] width 117 height 14
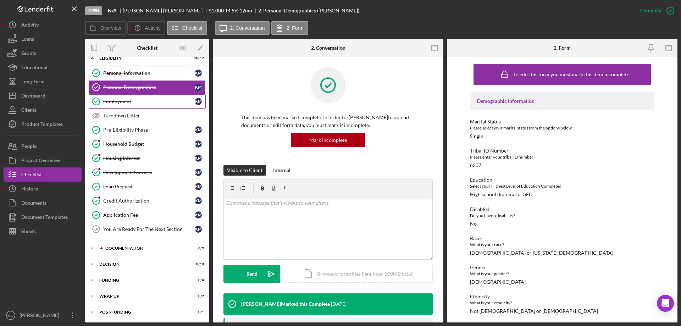
click at [125, 100] on div "Employment" at bounding box center [148, 102] width 91 height 6
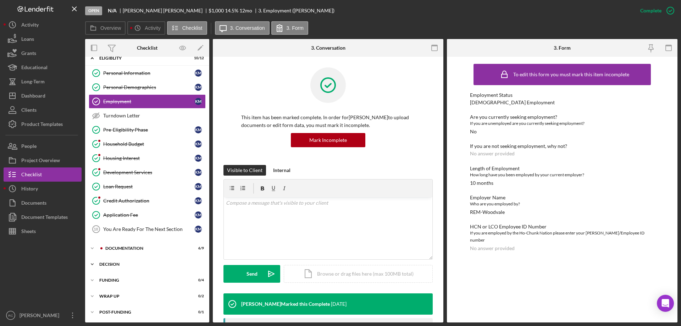
click at [115, 229] on div "Decision" at bounding box center [149, 264] width 101 height 4
click at [128, 229] on div "Icon/Expander Documentation 6 / 9" at bounding box center [147, 248] width 124 height 14
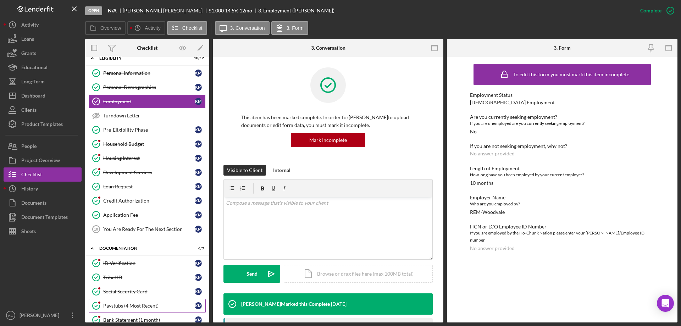
scroll to position [104, 0]
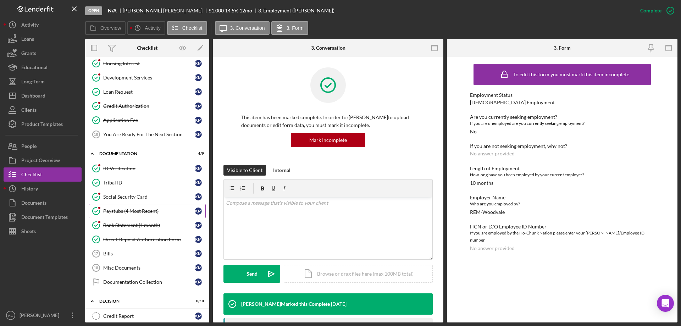
click at [138, 208] on div "Paystubs (4 Most Recent)" at bounding box center [148, 211] width 91 height 6
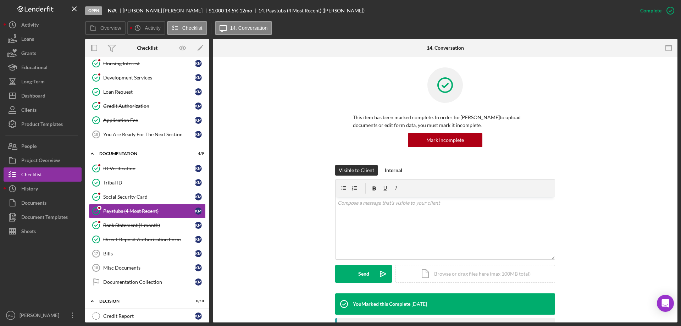
scroll to position [142, 0]
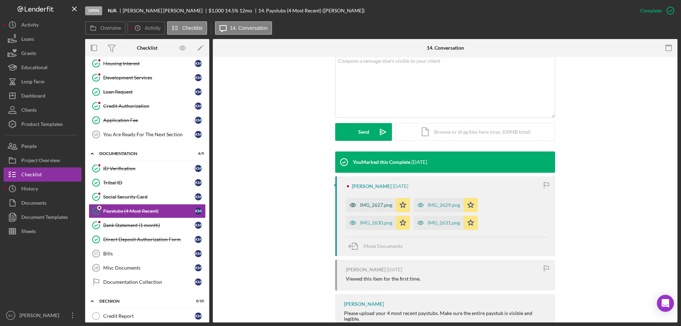
click at [378, 206] on div "IMG_2627.png" at bounding box center [376, 205] width 32 height 6
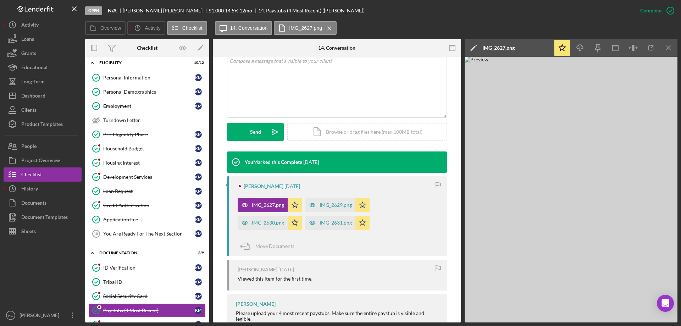
scroll to position [0, 0]
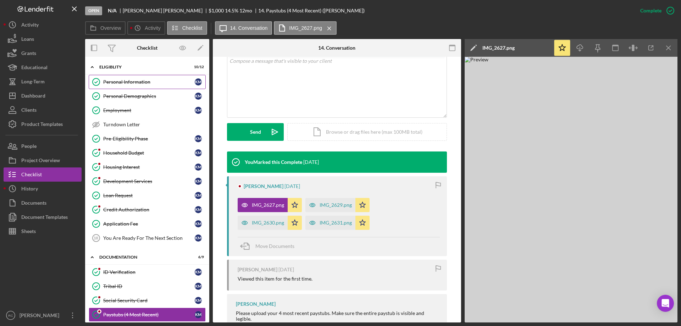
click at [136, 80] on div "Personal Information" at bounding box center [148, 82] width 91 height 6
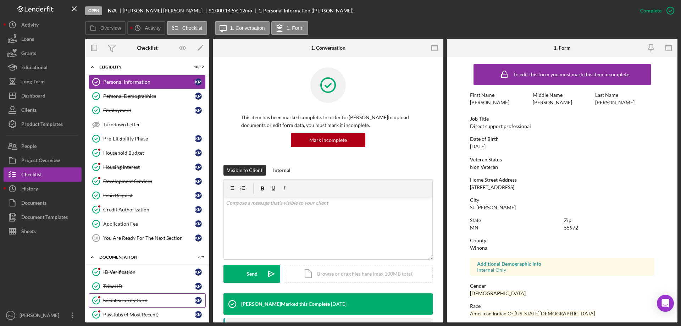
click at [138, 229] on div "Social Security Card" at bounding box center [148, 300] width 91 height 6
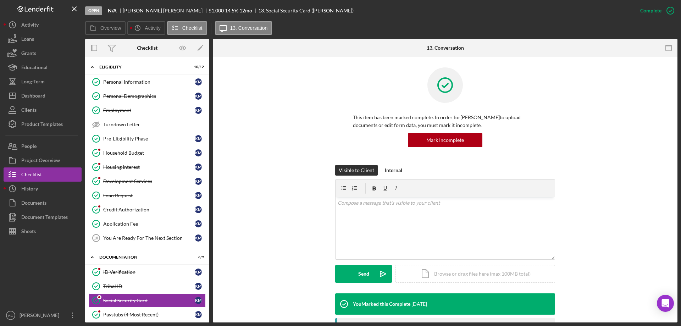
scroll to position [95, 0]
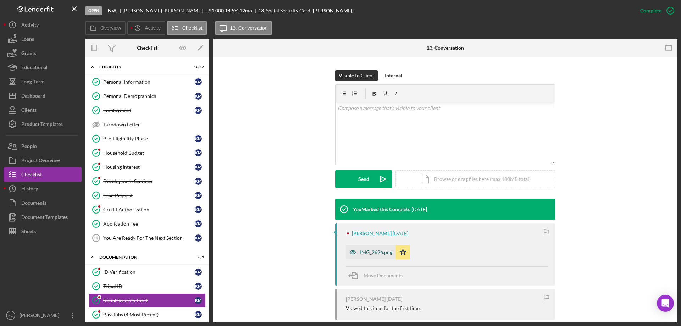
click at [364, 229] on div "IMG_2626.png" at bounding box center [376, 252] width 32 height 6
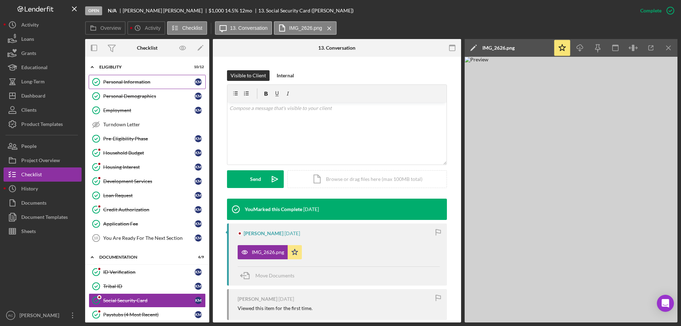
click at [115, 79] on div "Personal Information" at bounding box center [148, 82] width 91 height 6
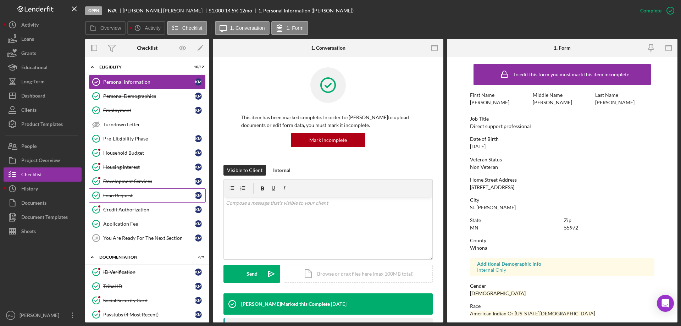
click at [120, 198] on div "Loan Request" at bounding box center [148, 196] width 91 height 6
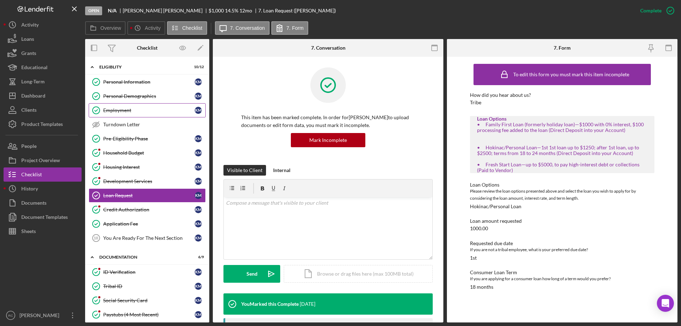
click at [117, 107] on div "Employment" at bounding box center [148, 110] width 91 height 6
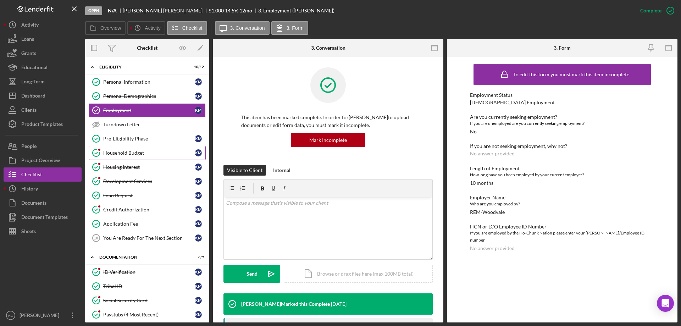
click at [136, 152] on div "Household Budget" at bounding box center [148, 153] width 91 height 6
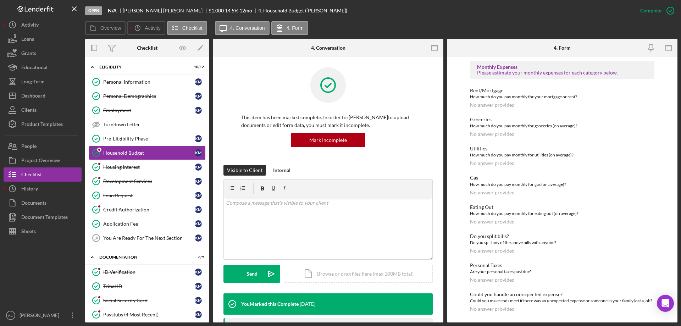
scroll to position [285, 0]
click at [305, 206] on p at bounding box center [328, 203] width 205 height 8
click at [146, 182] on div "Development Services" at bounding box center [148, 181] width 91 height 6
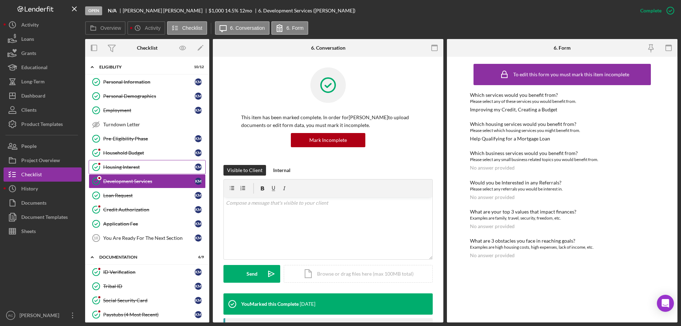
click at [127, 169] on div "Housing Interest" at bounding box center [148, 167] width 91 height 6
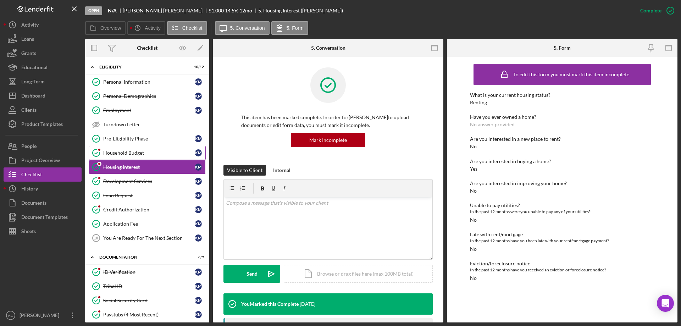
click at [151, 153] on div "Household Budget" at bounding box center [148, 153] width 91 height 6
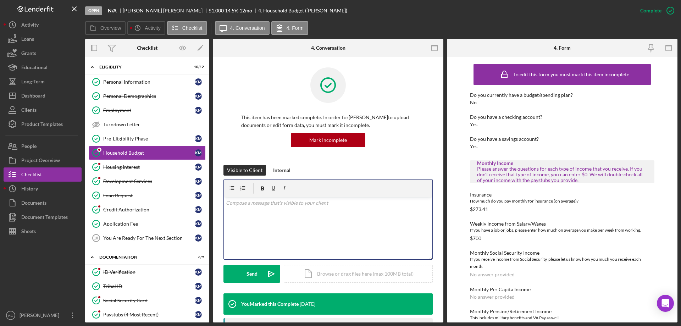
drag, startPoint x: 307, startPoint y: 204, endPoint x: 305, endPoint y: 186, distance: 17.5
click at [307, 204] on p at bounding box center [328, 203] width 205 height 8
click at [375, 229] on p "Thank you," at bounding box center [328, 243] width 205 height 8
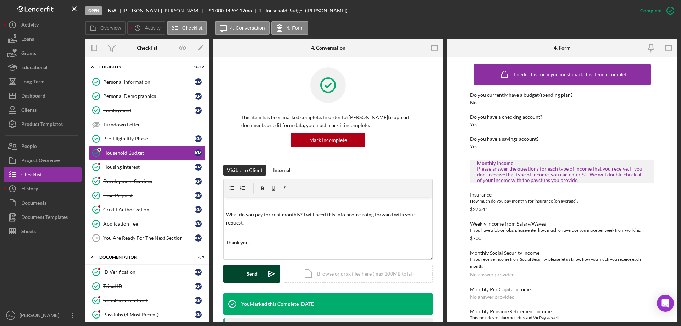
click at [252, 229] on div "Send" at bounding box center [251, 274] width 11 height 18
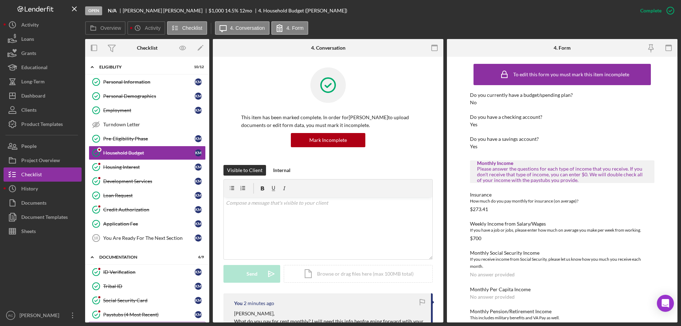
scroll to position [95, 0]
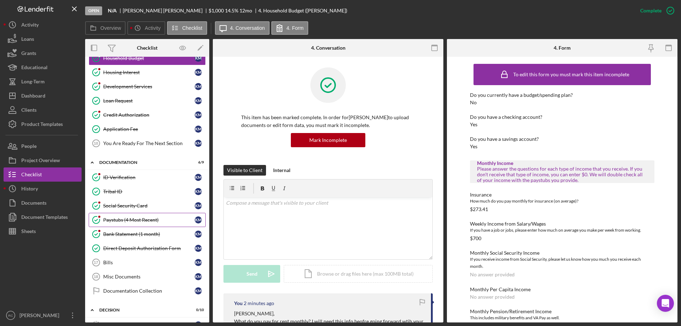
click at [146, 222] on div "Paystubs (4 Most Recent)" at bounding box center [148, 220] width 91 height 6
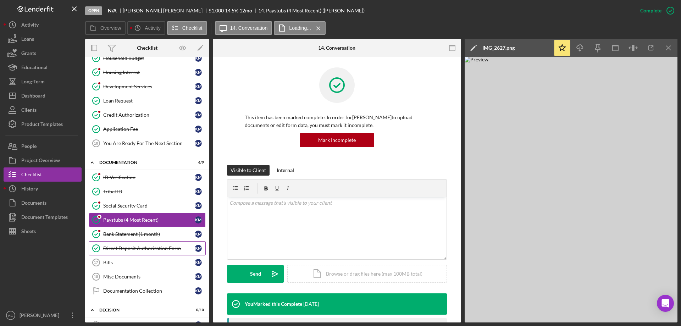
click at [155, 229] on div "Direct Deposit Authorization Form" at bounding box center [148, 248] width 91 height 6
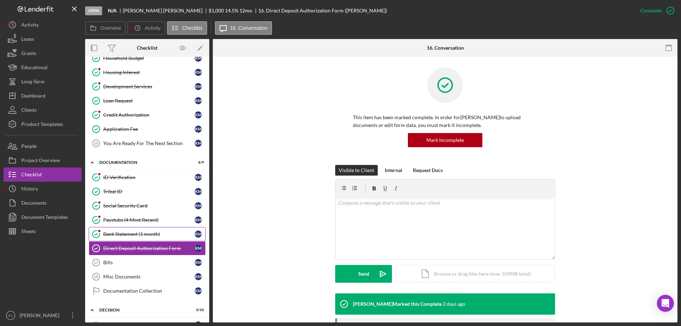
click at [152, 229] on div "Bank Statement (1 month)" at bounding box center [148, 234] width 91 height 6
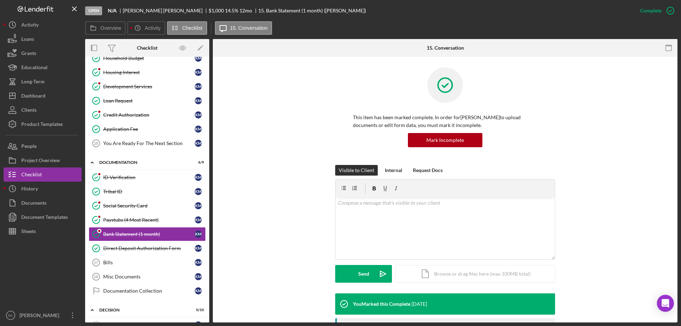
scroll to position [95, 0]
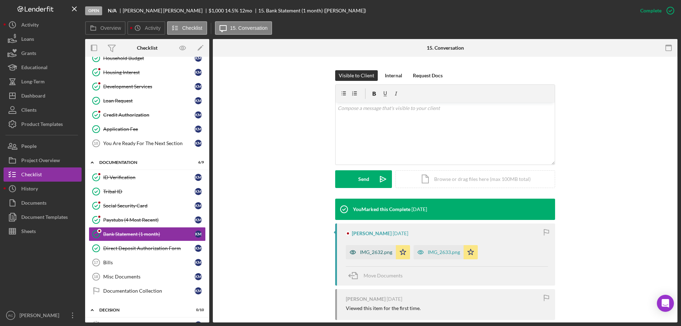
click at [381, 229] on div "IMG_2632.png" at bounding box center [376, 252] width 32 height 6
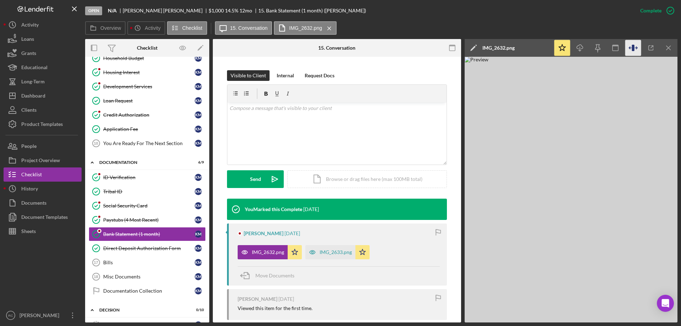
click at [453, 50] on icon "button" at bounding box center [633, 48] width 16 height 16
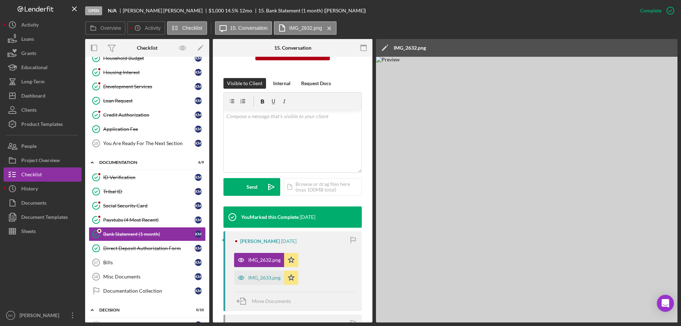
click at [453, 229] on img at bounding box center [588, 190] width 425 height 266
click at [453, 171] on img at bounding box center [588, 190] width 425 height 266
click at [453, 195] on img at bounding box center [588, 190] width 425 height 266
click at [261, 119] on p at bounding box center [293, 116] width 134 height 8
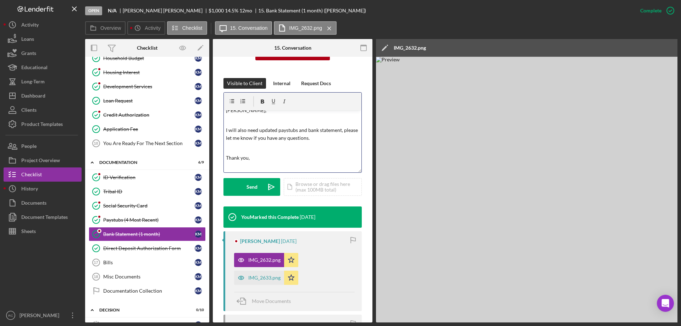
scroll to position [16, 0]
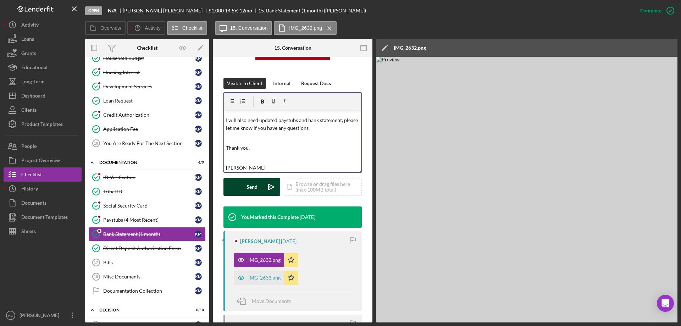
click at [260, 186] on button "Send Icon/icon-invite-send" at bounding box center [251, 187] width 57 height 18
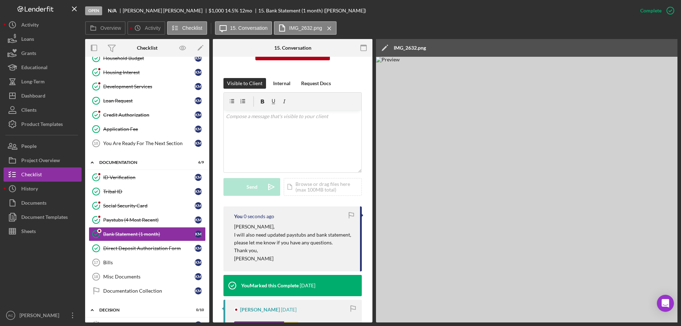
scroll to position [0, 0]
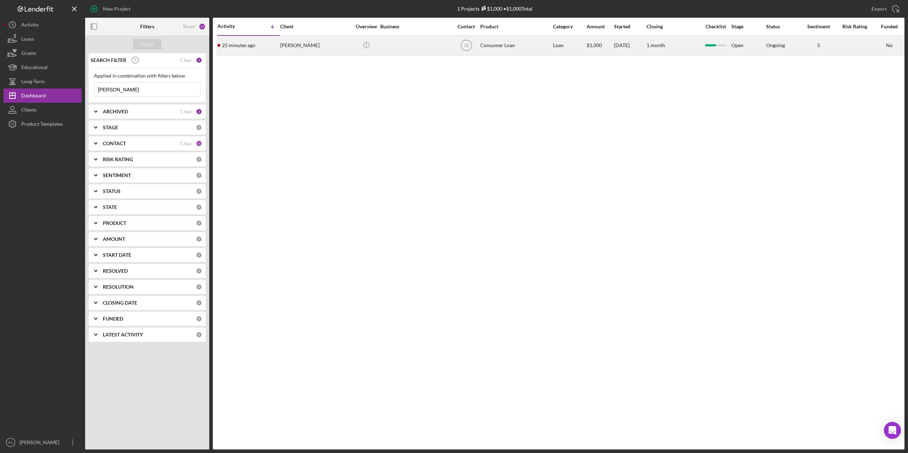
click at [296, 45] on div "Kirsten Mckee" at bounding box center [315, 45] width 71 height 19
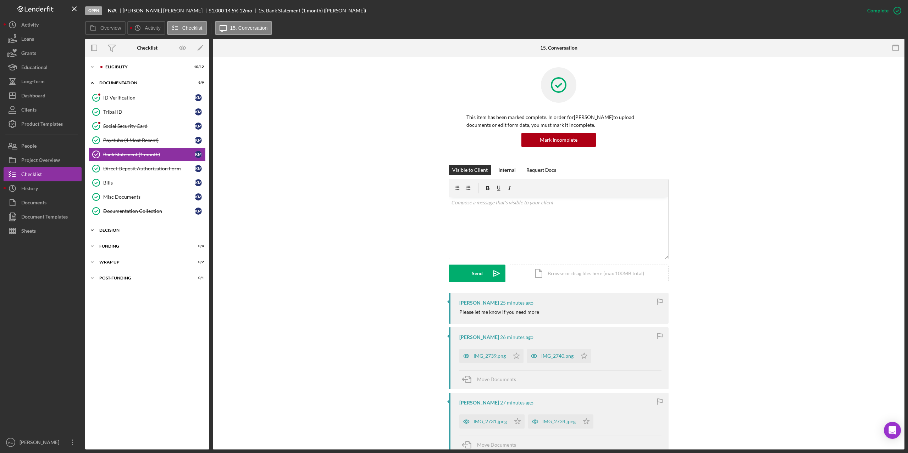
click at [114, 229] on div "Decision" at bounding box center [149, 230] width 101 height 4
